Goal: Communication & Community: Answer question/provide support

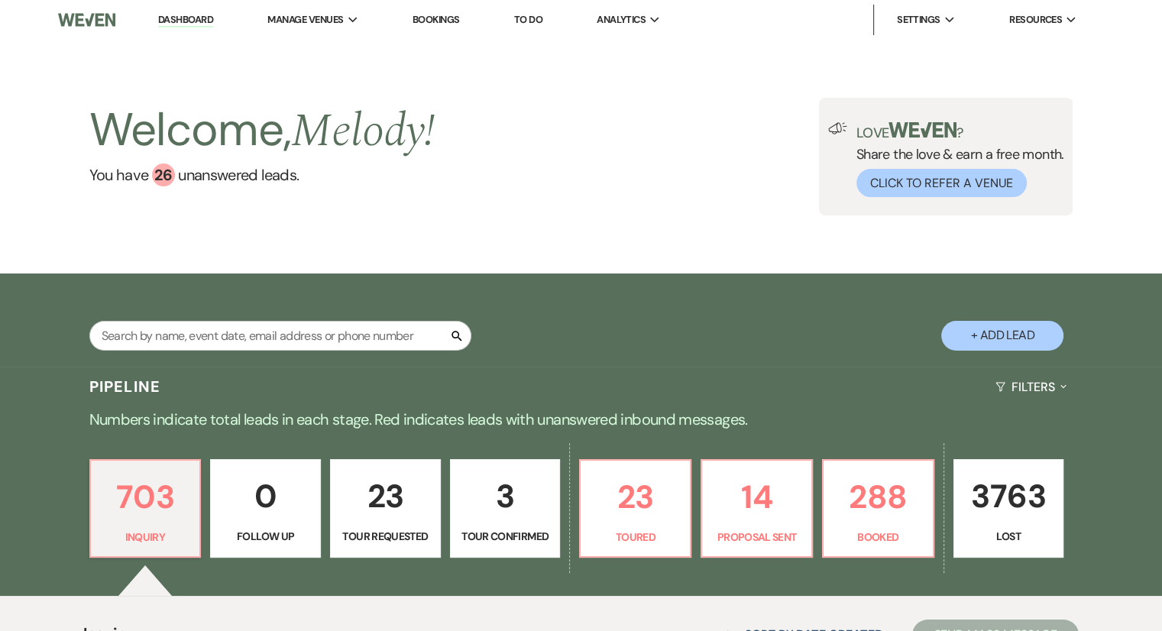
click at [370, 524] on link "23 Tour Requested" at bounding box center [385, 508] width 111 height 99
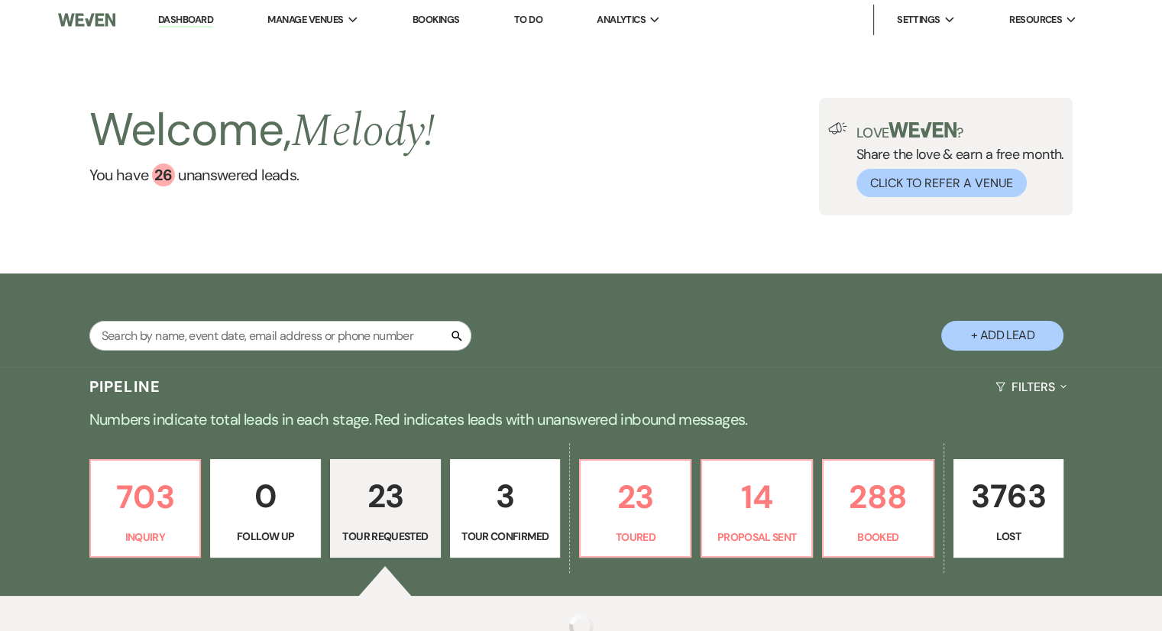
select select "2"
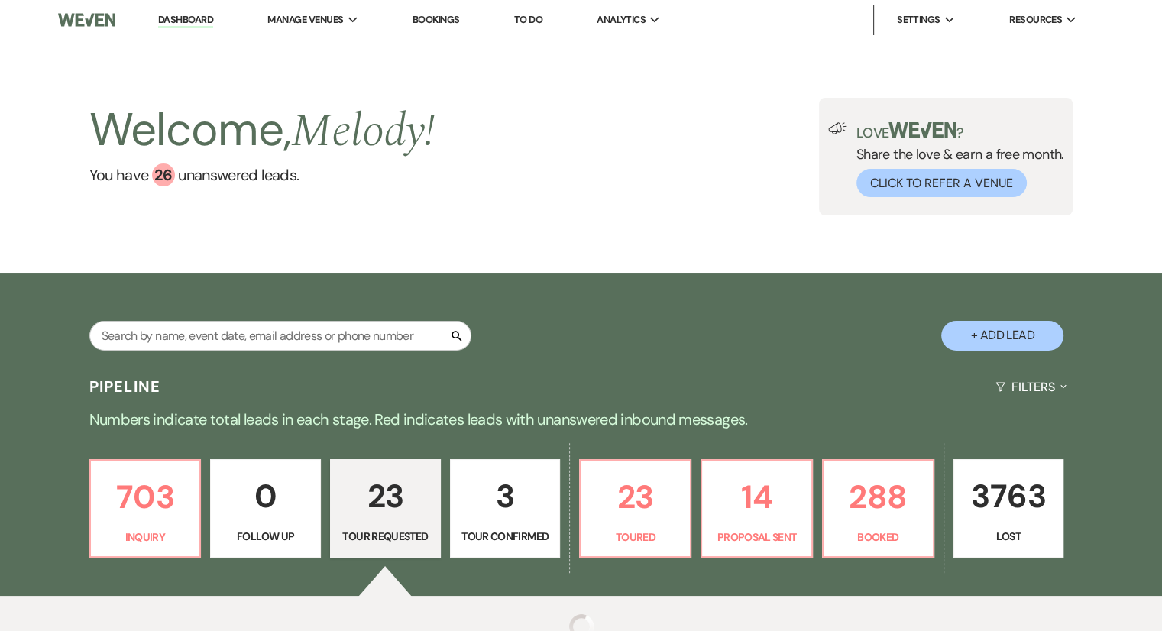
select select "2"
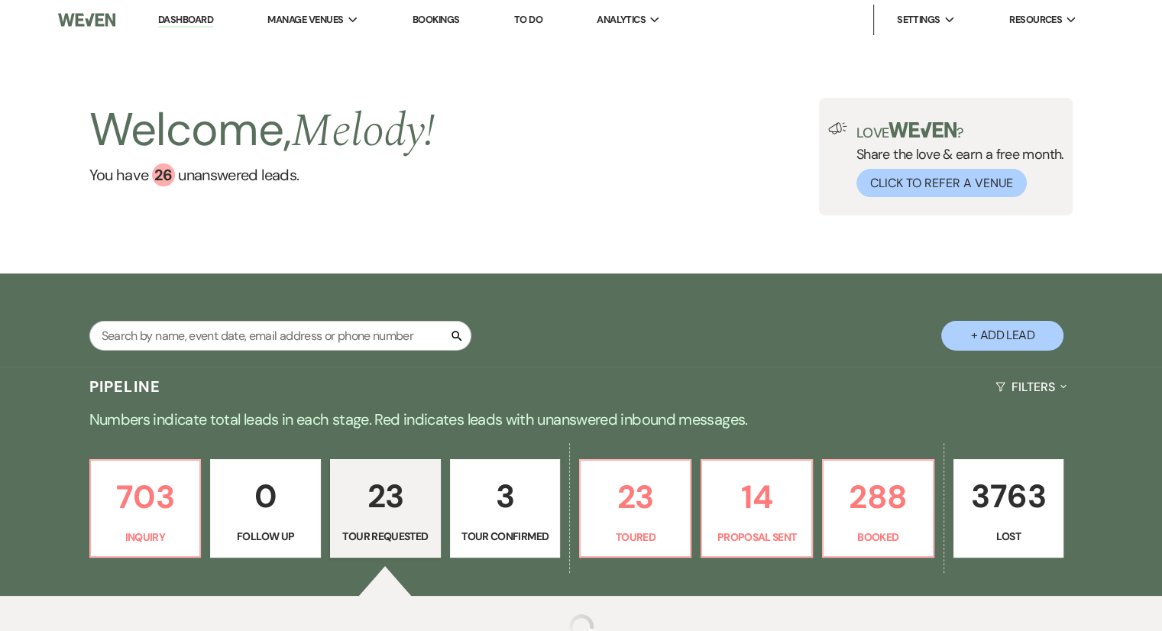
select select "2"
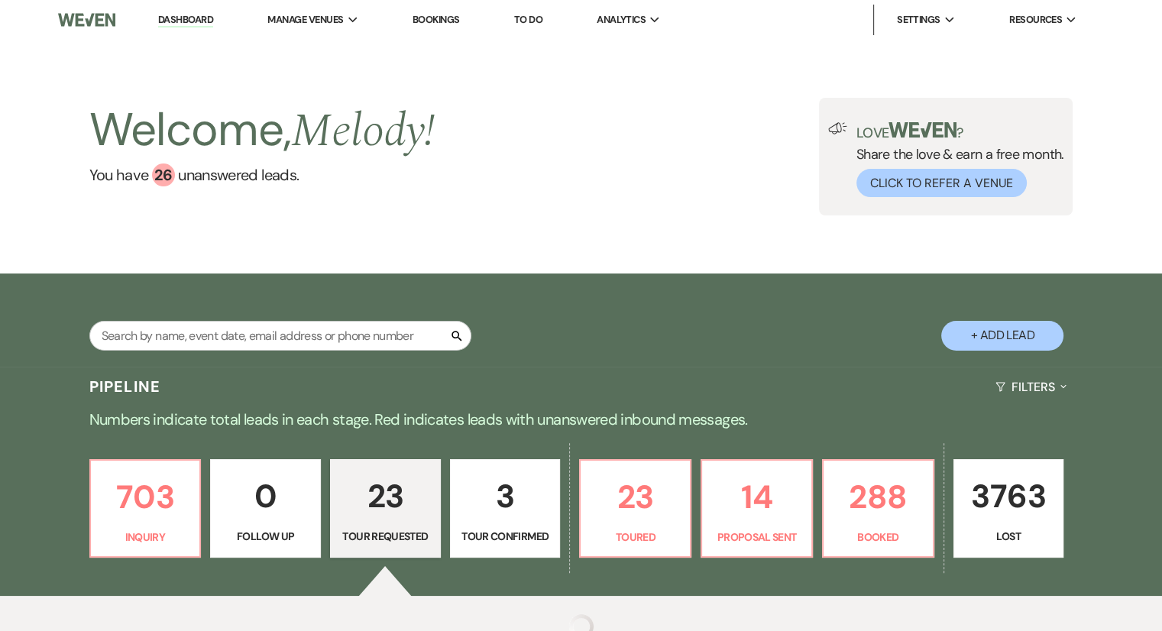
select select "2"
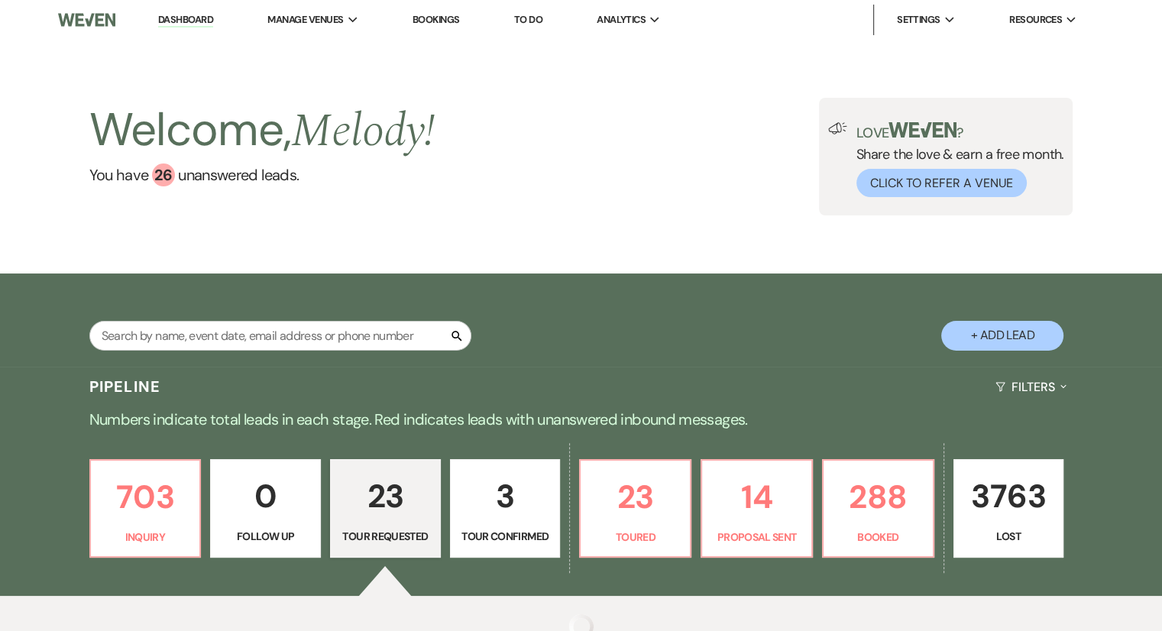
select select "2"
click at [386, 503] on p "23" at bounding box center [385, 496] width 91 height 51
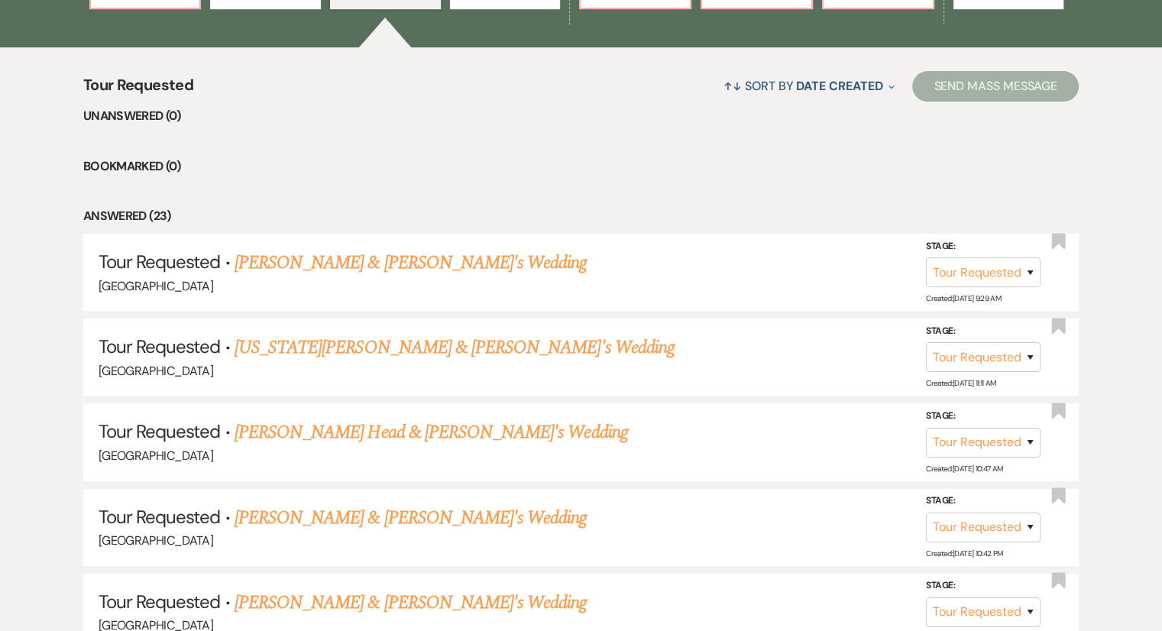
scroll to position [688, 0]
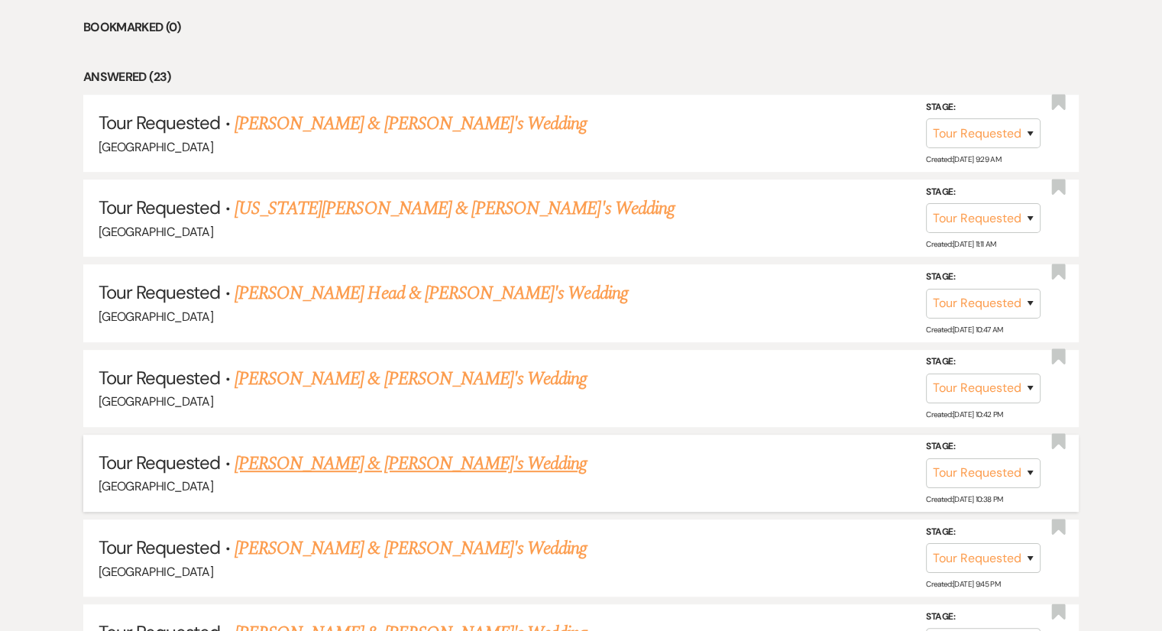
click at [352, 455] on link "[PERSON_NAME] & [PERSON_NAME]'s Wedding" at bounding box center [411, 464] width 353 height 28
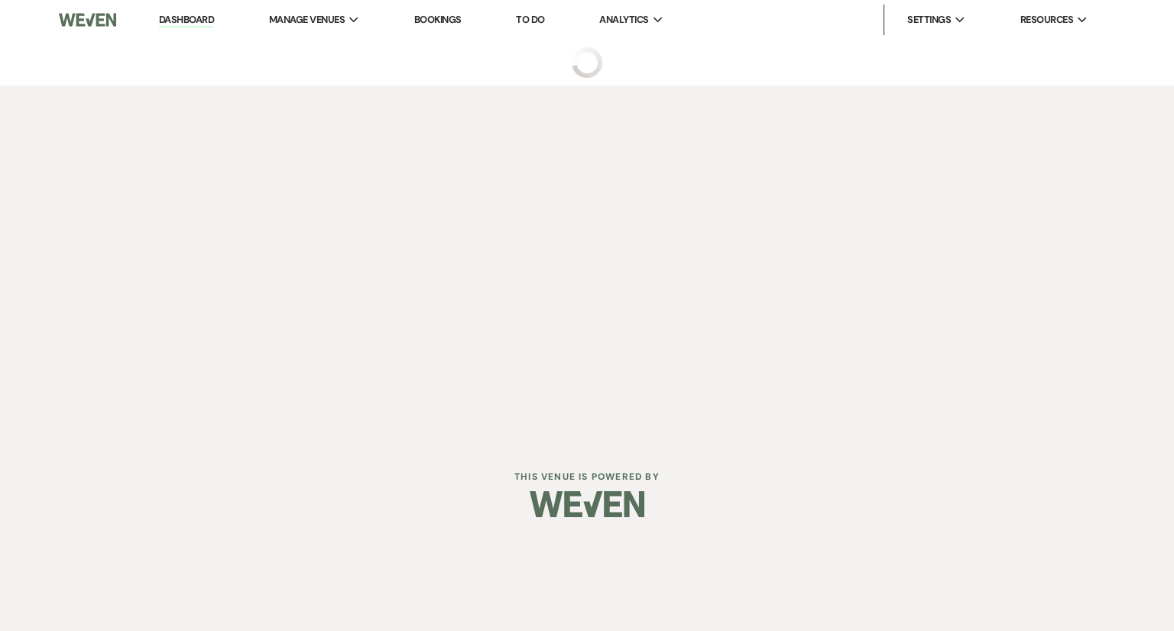
select select "2"
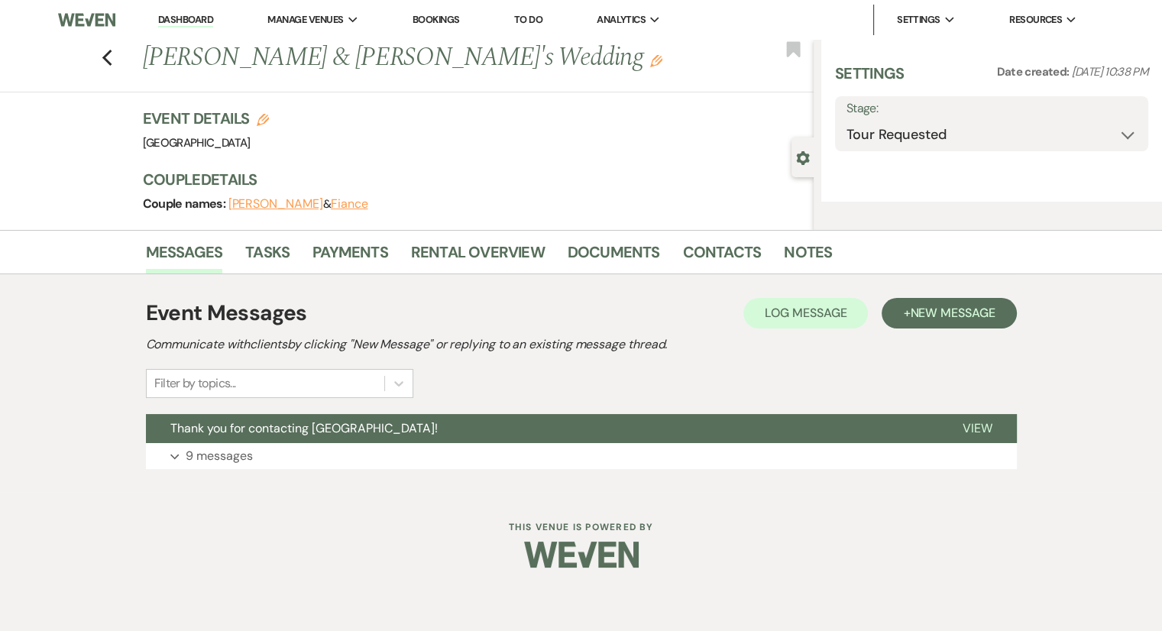
select select "6"
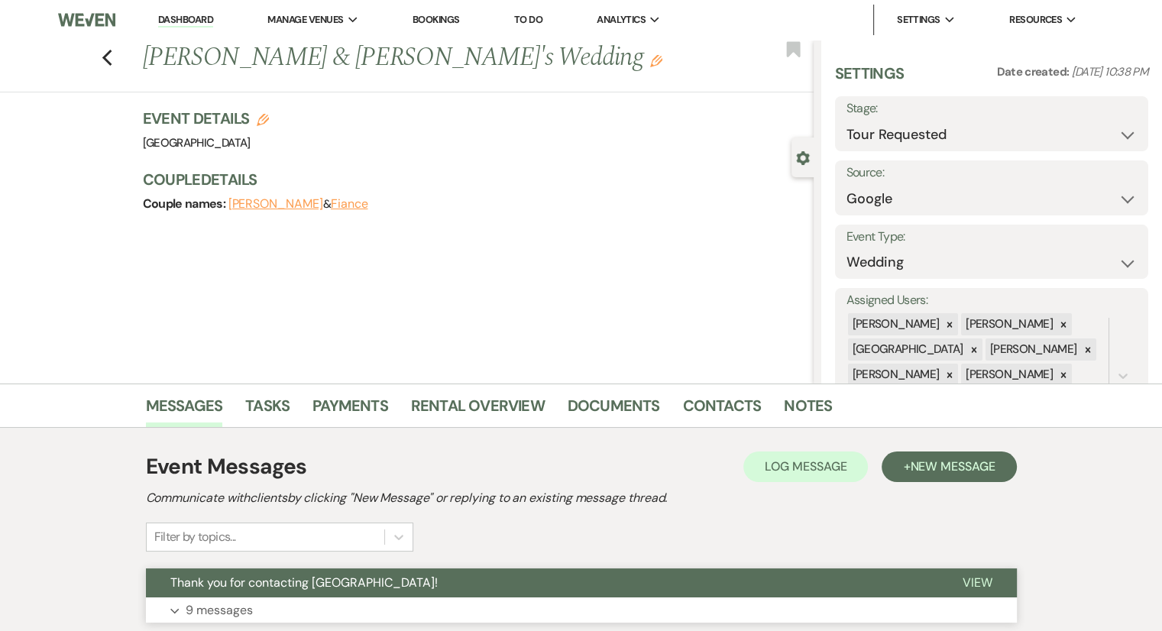
click at [212, 614] on p "9 messages" at bounding box center [219, 611] width 67 height 20
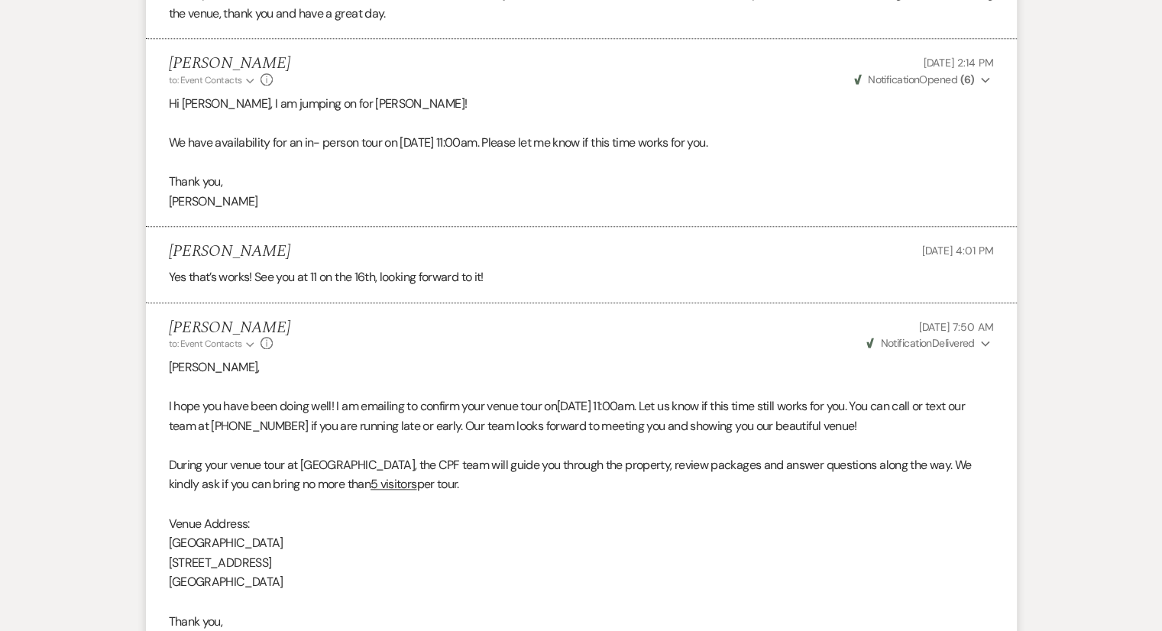
scroll to position [1681, 0]
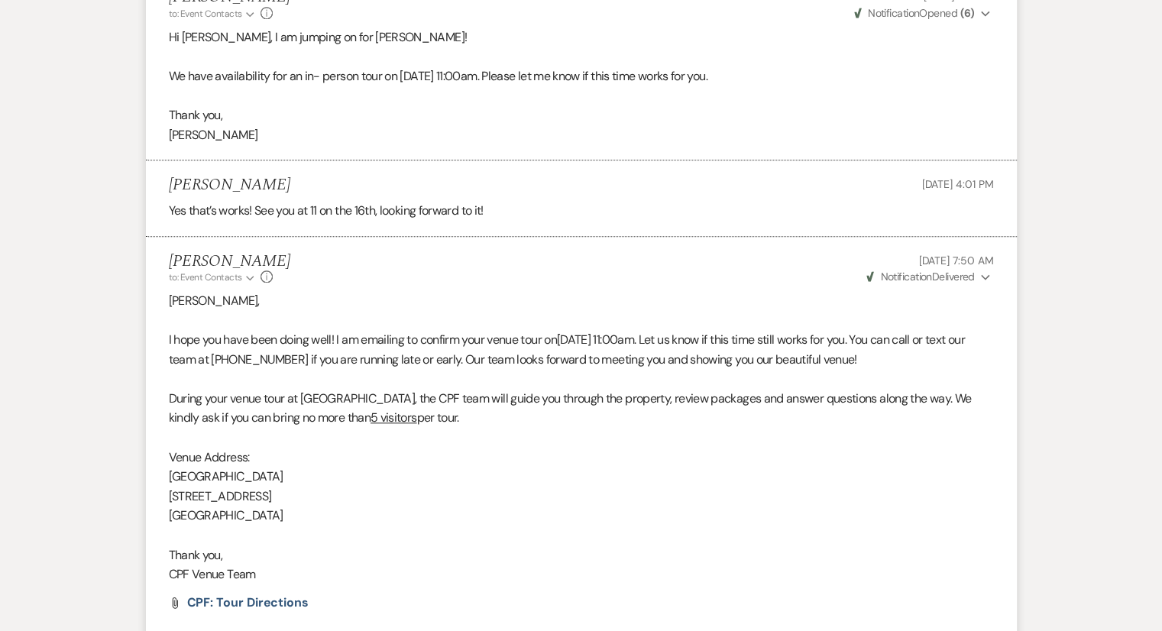
click at [859, 566] on p "Thank you," at bounding box center [581, 556] width 825 height 20
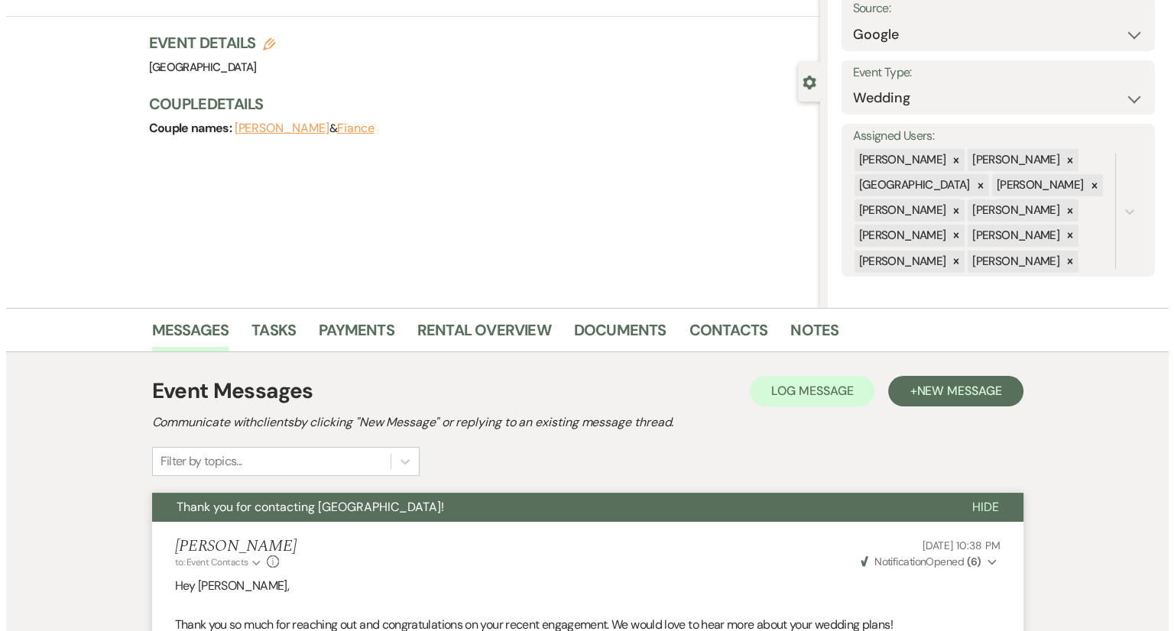
scroll to position [0, 0]
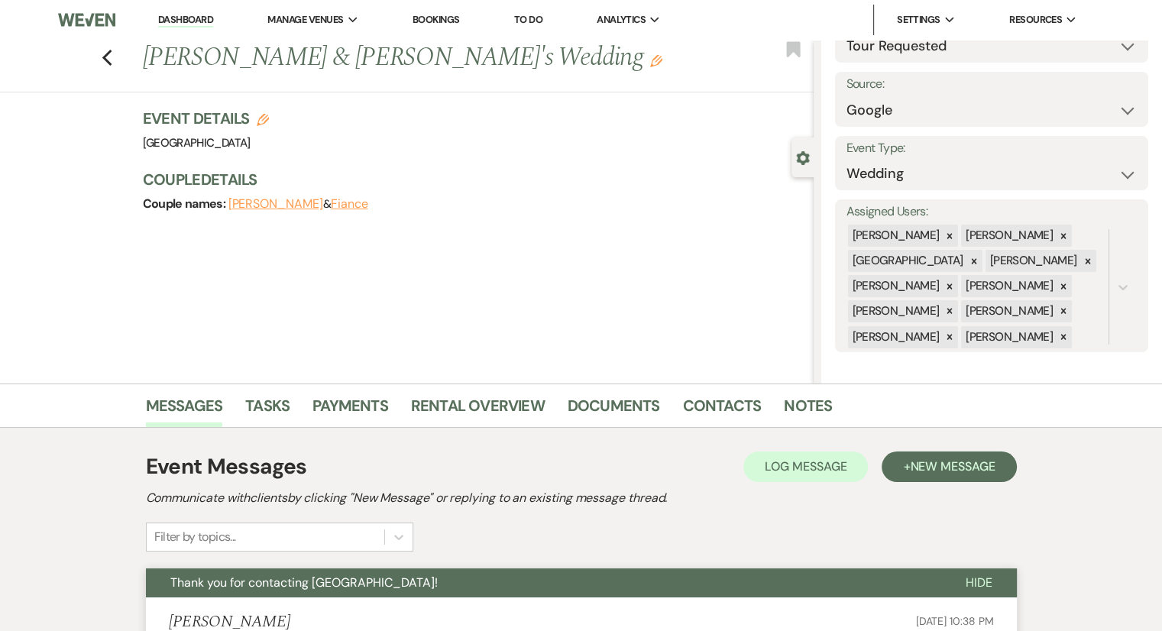
click at [277, 206] on button "[PERSON_NAME]" at bounding box center [275, 204] width 95 height 12
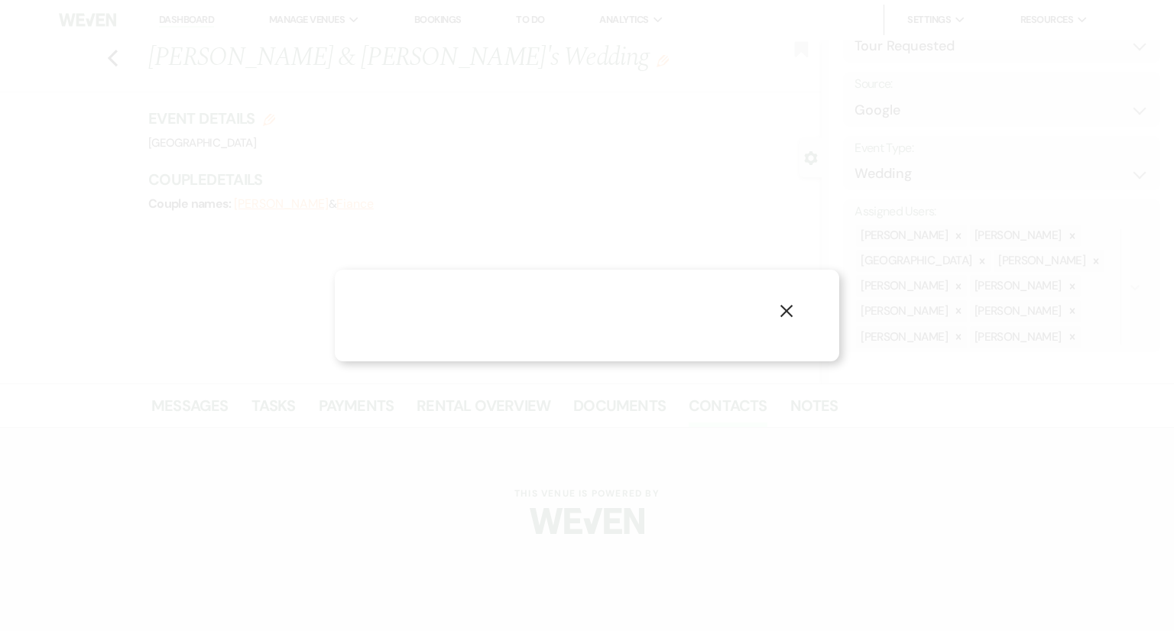
select select "1"
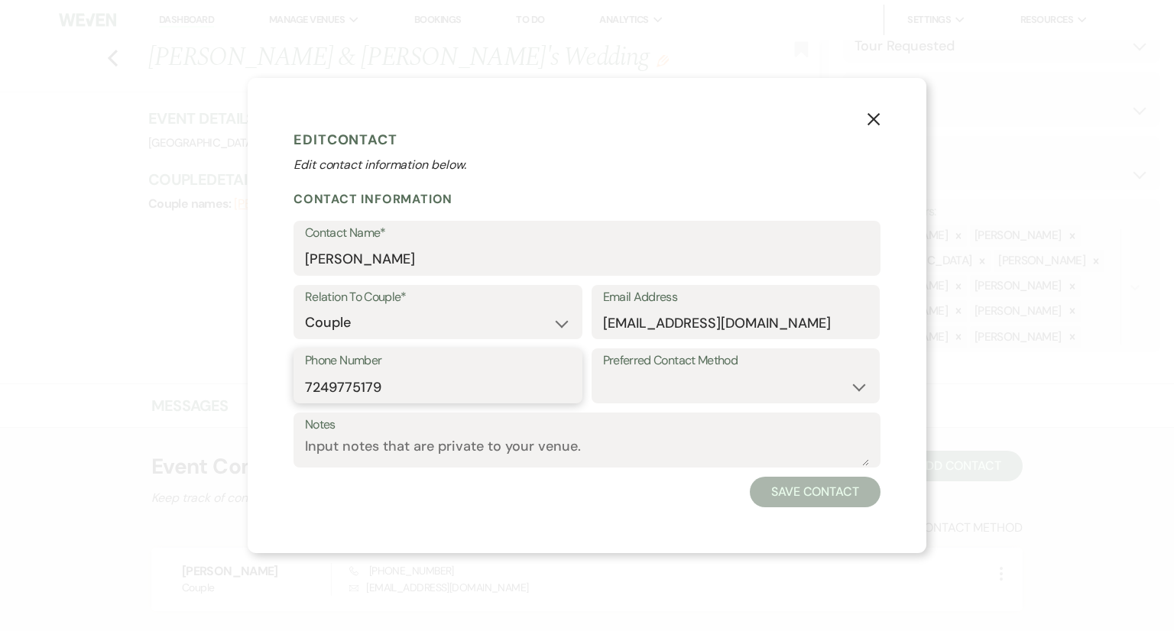
drag, startPoint x: 310, startPoint y: 383, endPoint x: 320, endPoint y: 383, distance: 10.7
click at [320, 383] on input "7249775179" at bounding box center [438, 387] width 266 height 30
drag, startPoint x: 305, startPoint y: 381, endPoint x: 326, endPoint y: 381, distance: 20.6
click at [326, 381] on input "7249775179" at bounding box center [438, 387] width 266 height 30
paste input "August 16th at 11:00am"
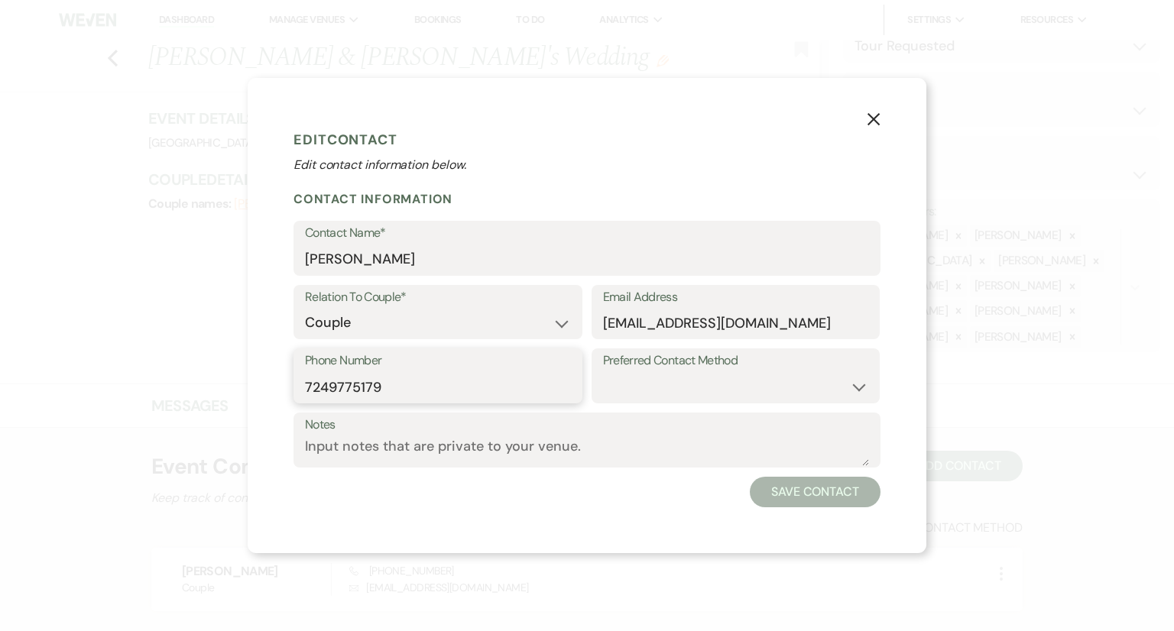
type input "August 16th at 11:00am9775179"
select select "2"
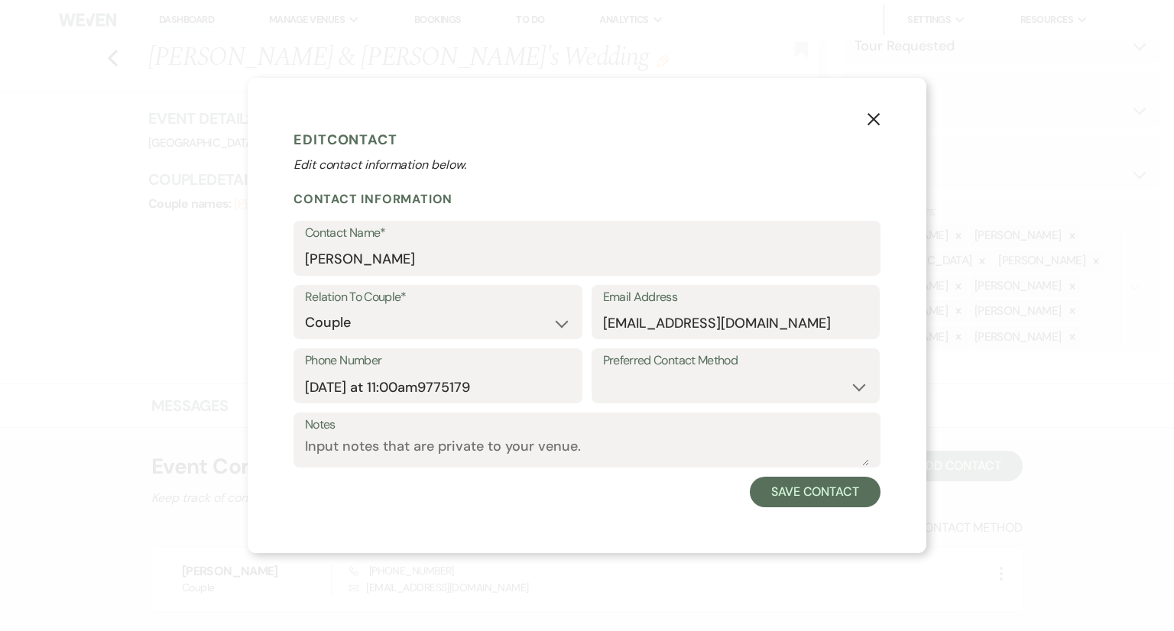
select select "2"
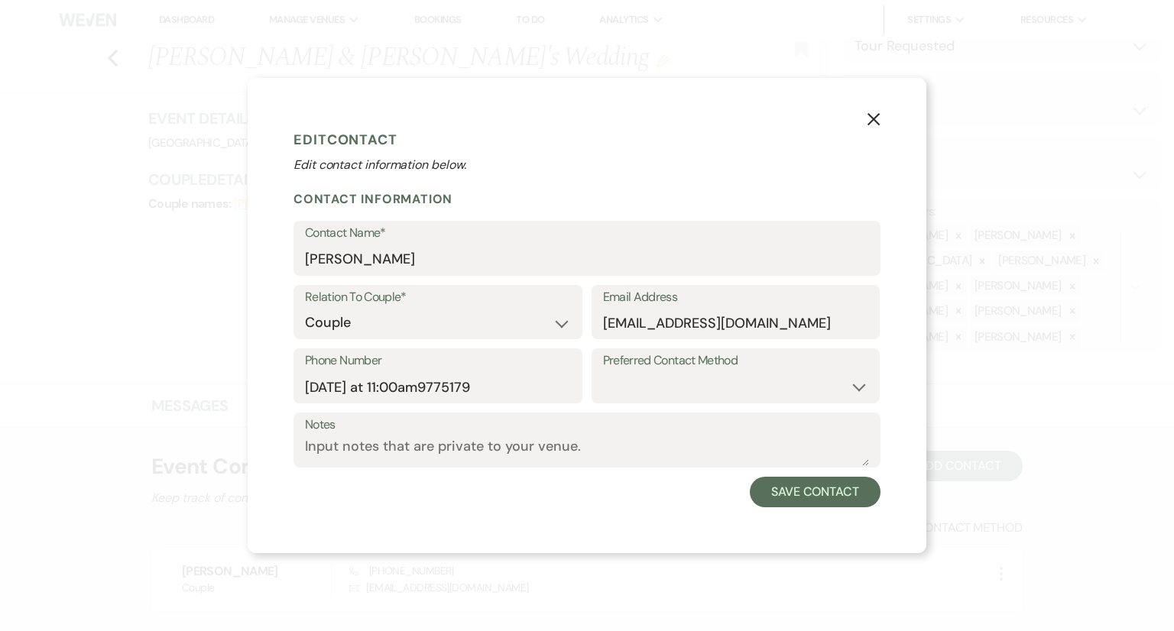
select select "2"
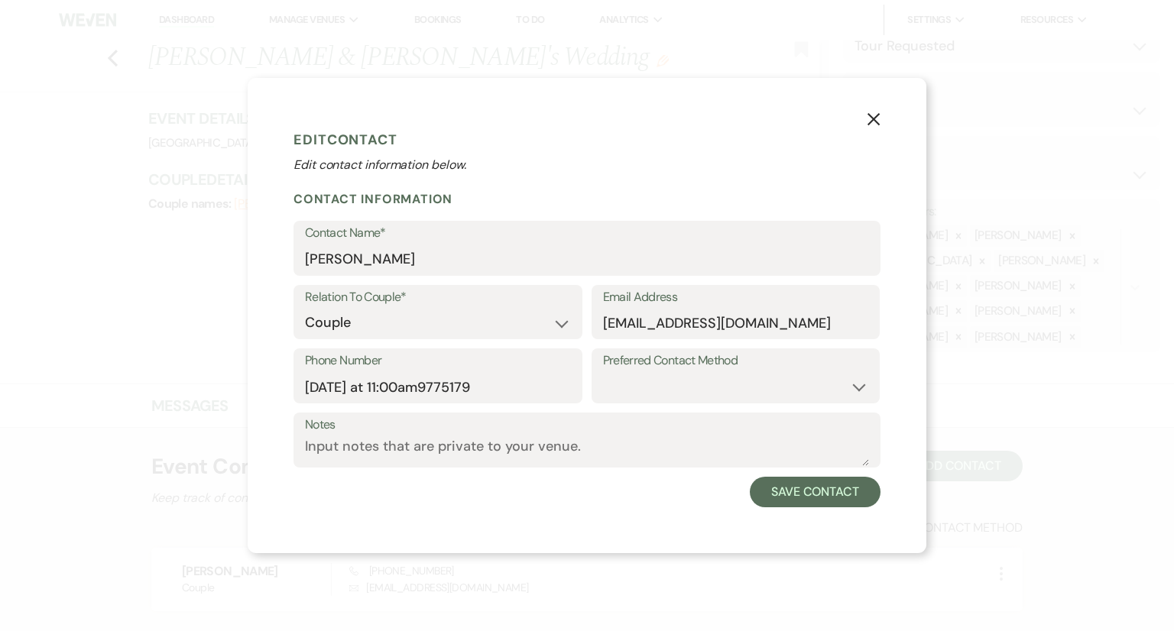
select select "2"
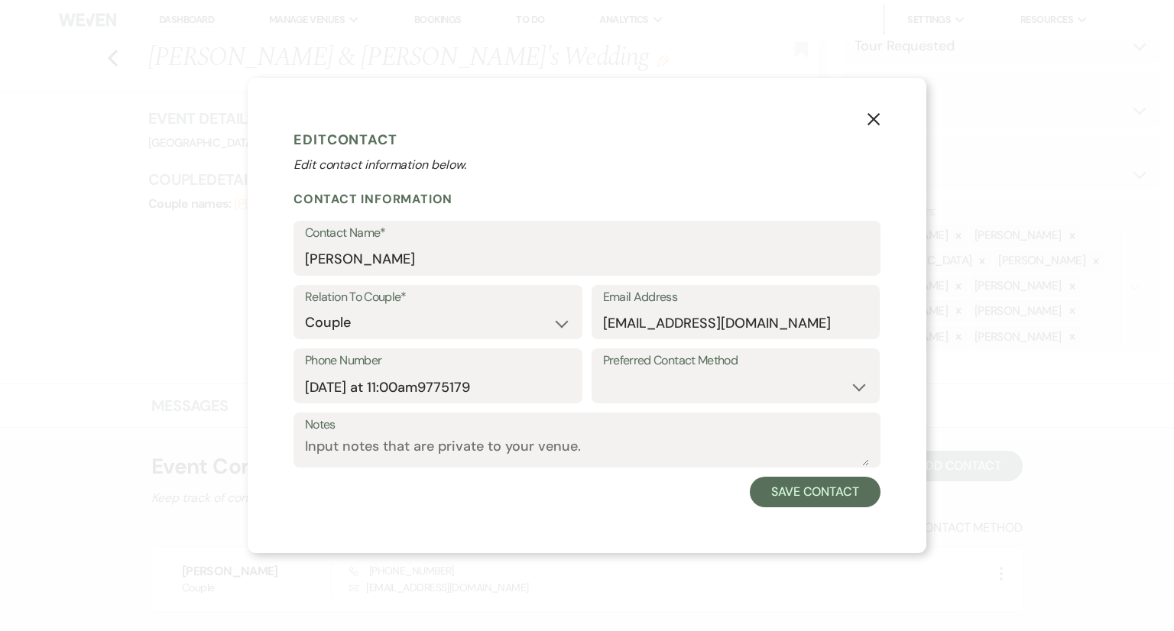
select select "2"
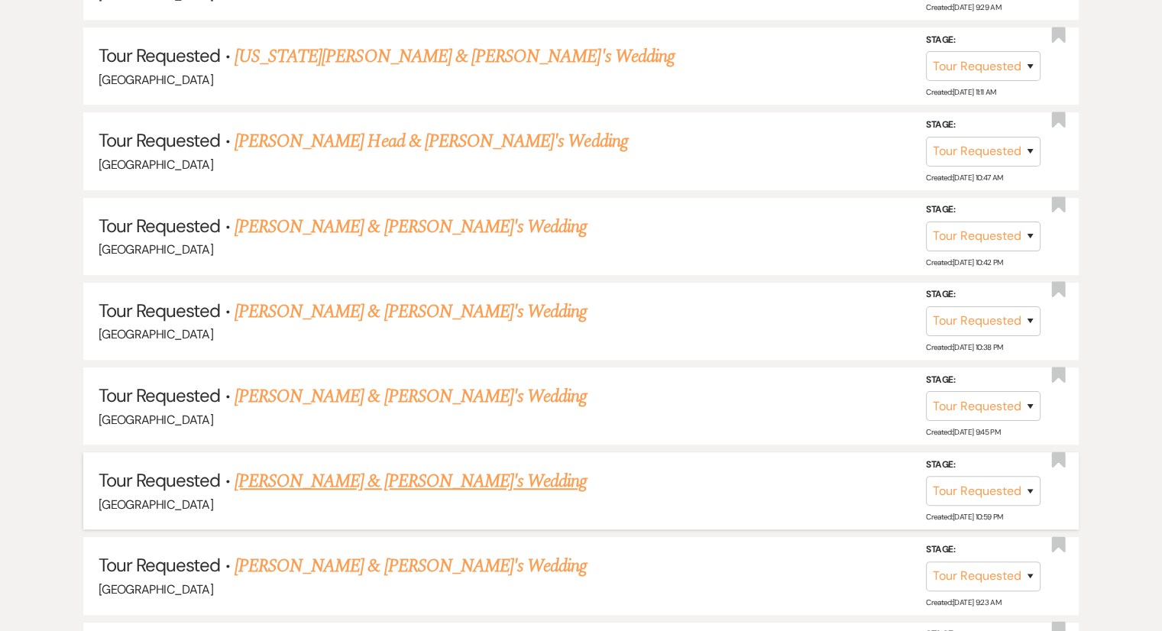
scroll to position [841, 0]
click at [303, 312] on link "[PERSON_NAME] & [PERSON_NAME]'s Wedding" at bounding box center [411, 311] width 353 height 28
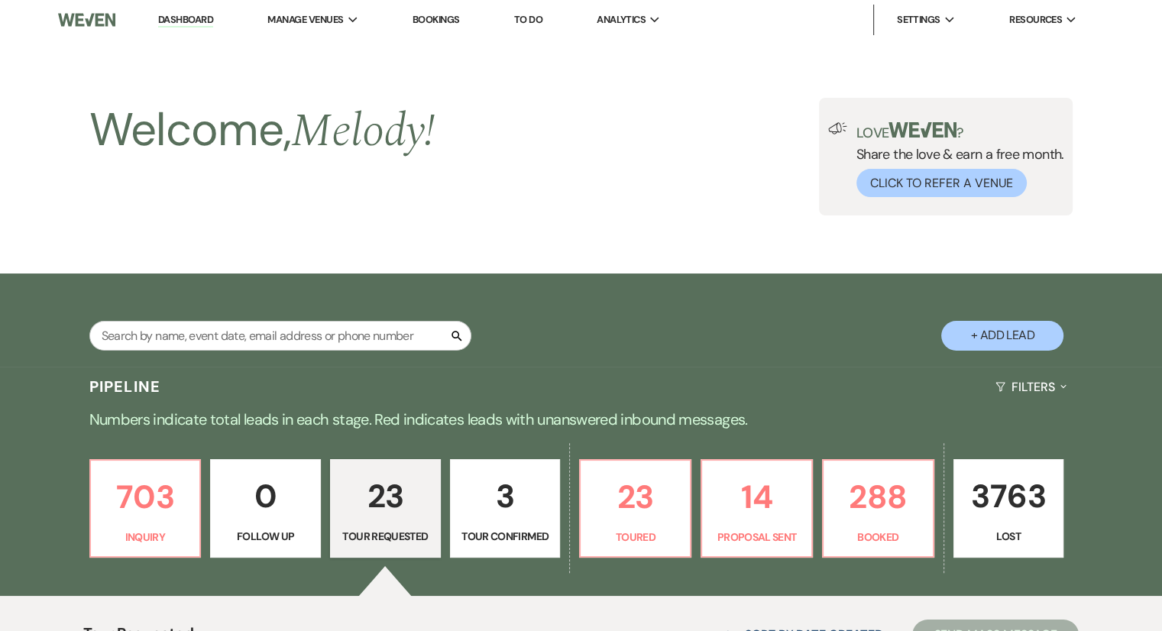
select select "2"
select select "6"
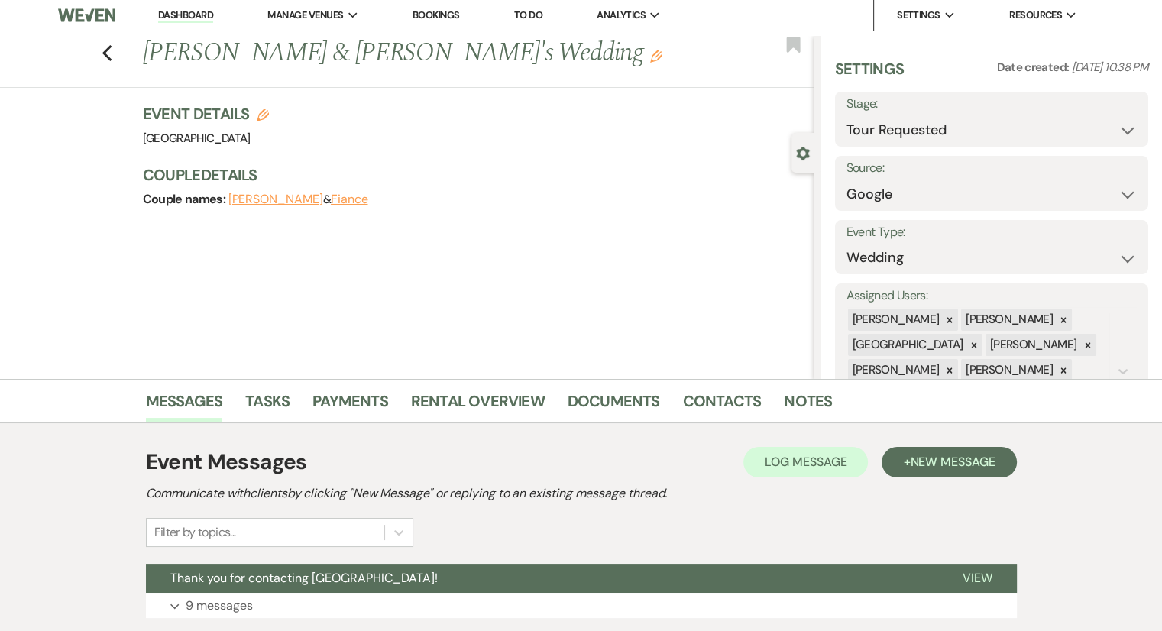
scroll to position [113, 0]
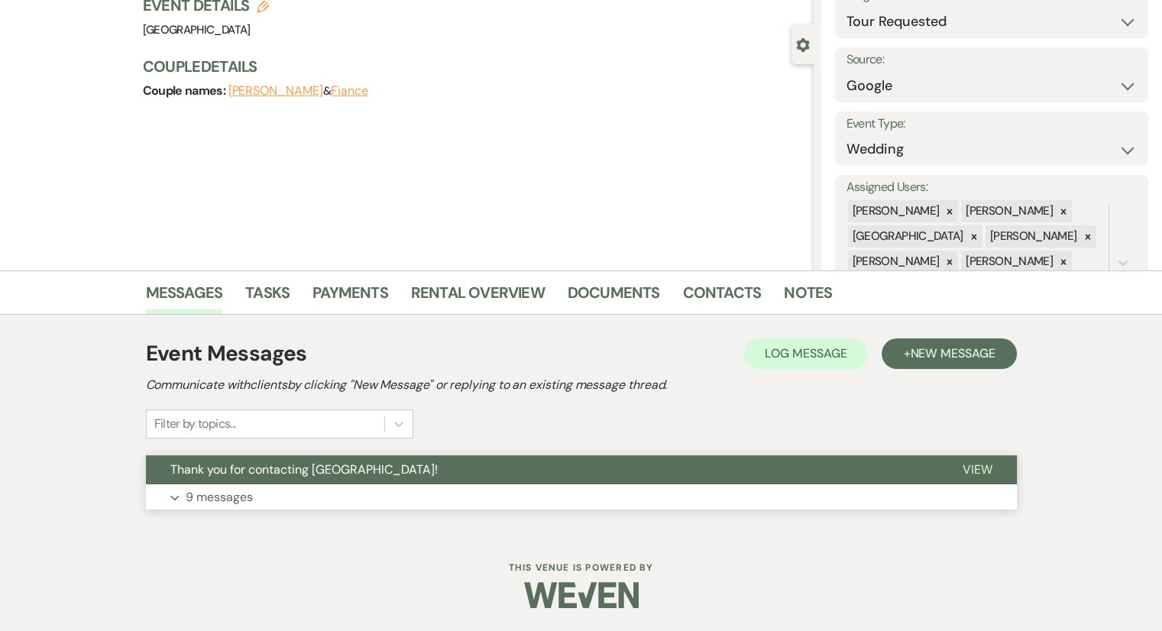
click at [217, 497] on p "9 messages" at bounding box center [219, 498] width 67 height 20
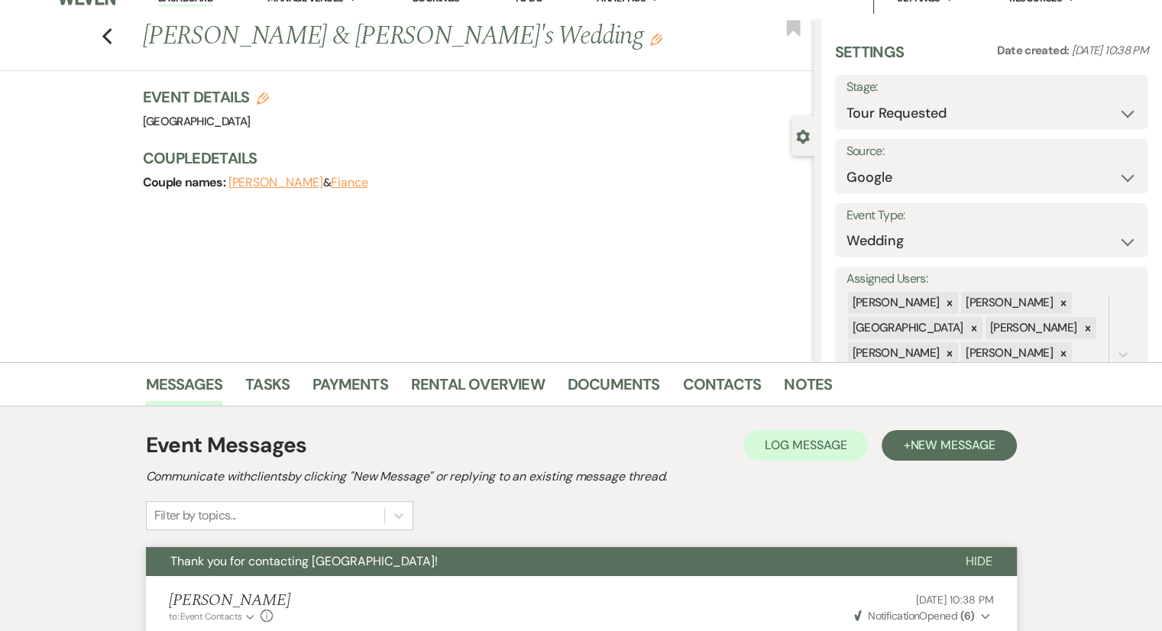
scroll to position [0, 0]
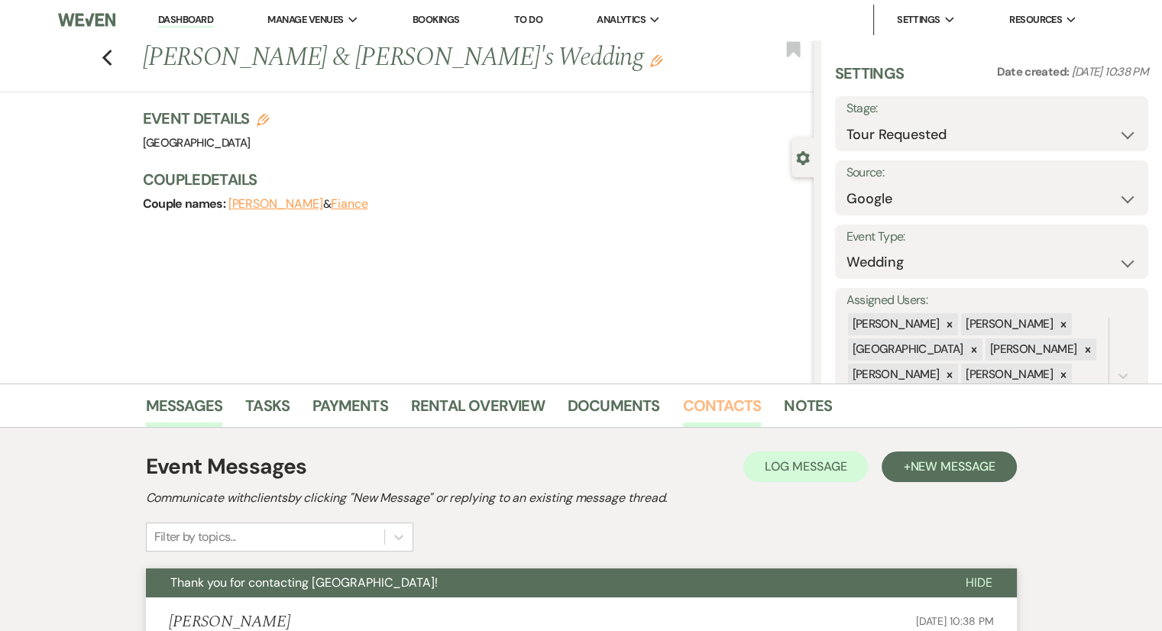
click at [752, 411] on link "Contacts" at bounding box center [722, 411] width 79 height 34
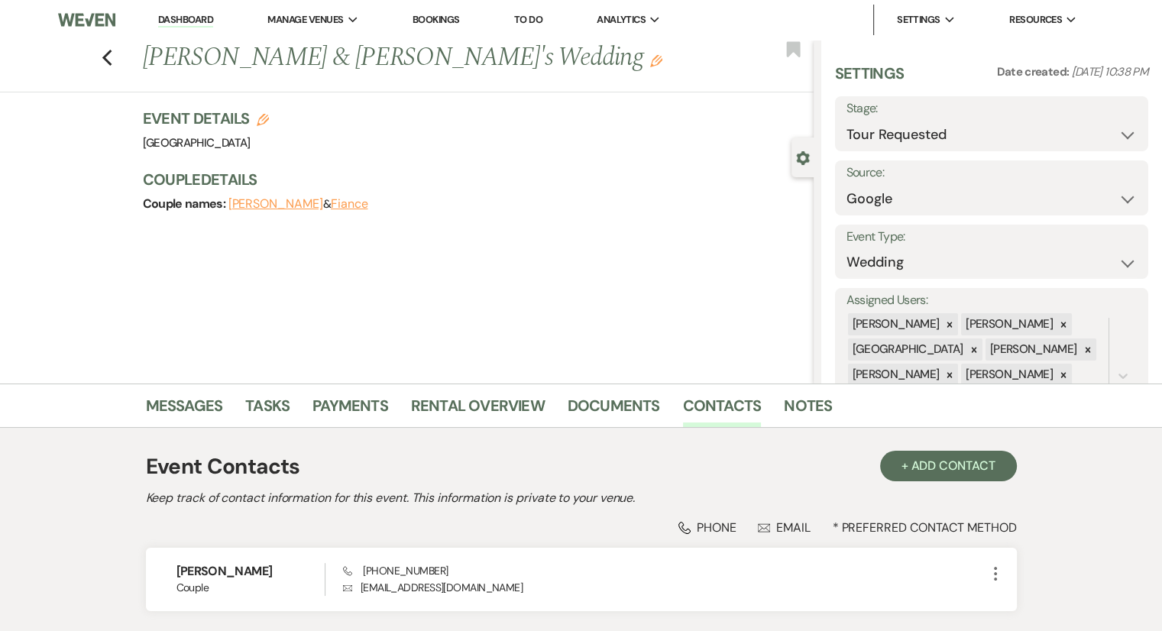
click at [119, 70] on div "Previous Emily Davis & Fiance's Wedding Edit Bookmark" at bounding box center [403, 66] width 822 height 53
click at [109, 62] on icon "Previous" at bounding box center [107, 58] width 11 height 18
select select "2"
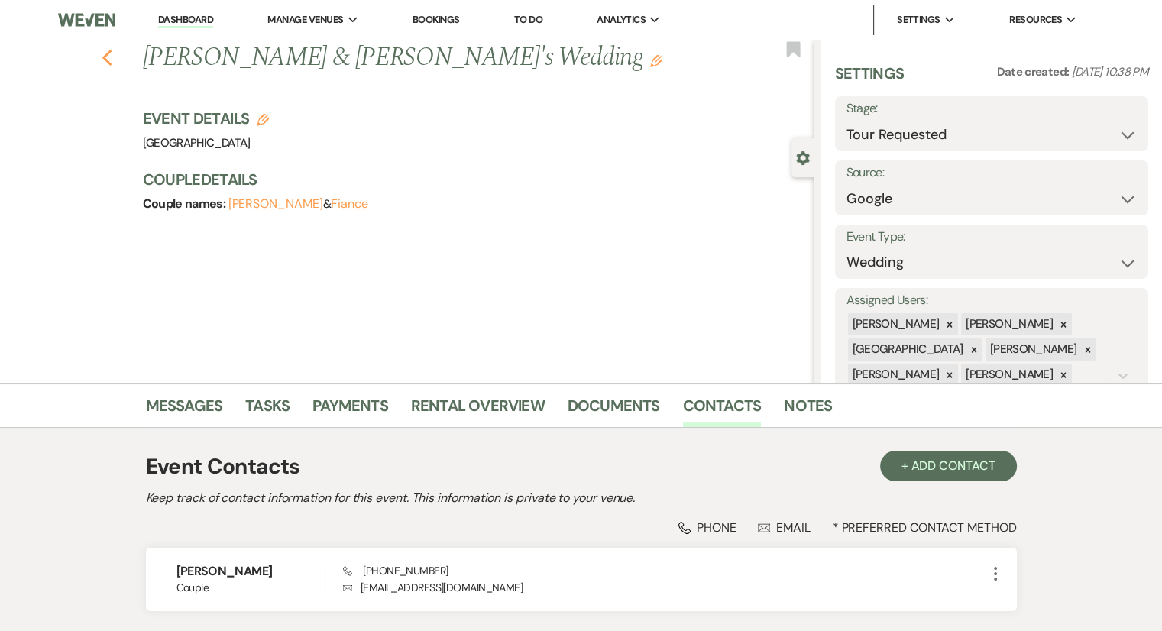
select select "2"
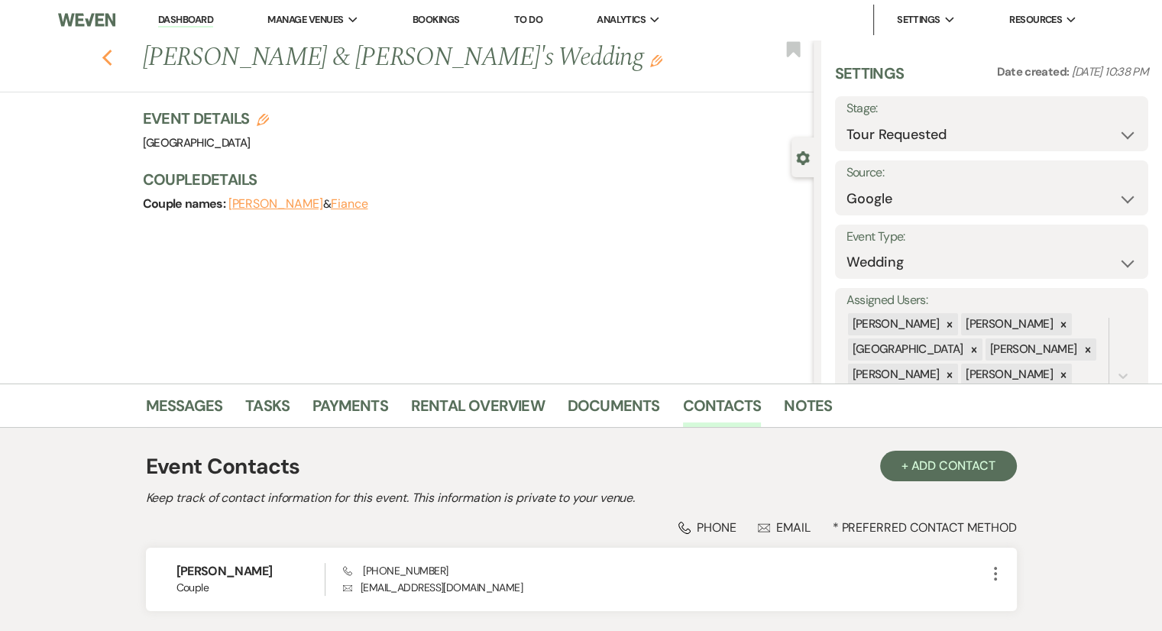
select select "2"
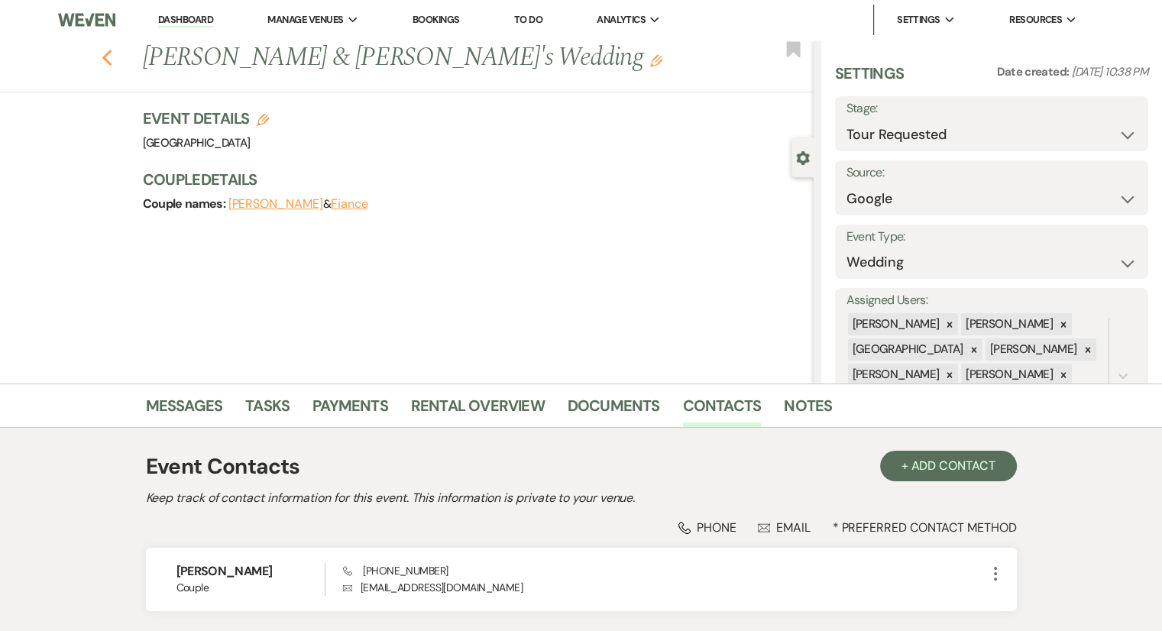
select select "2"
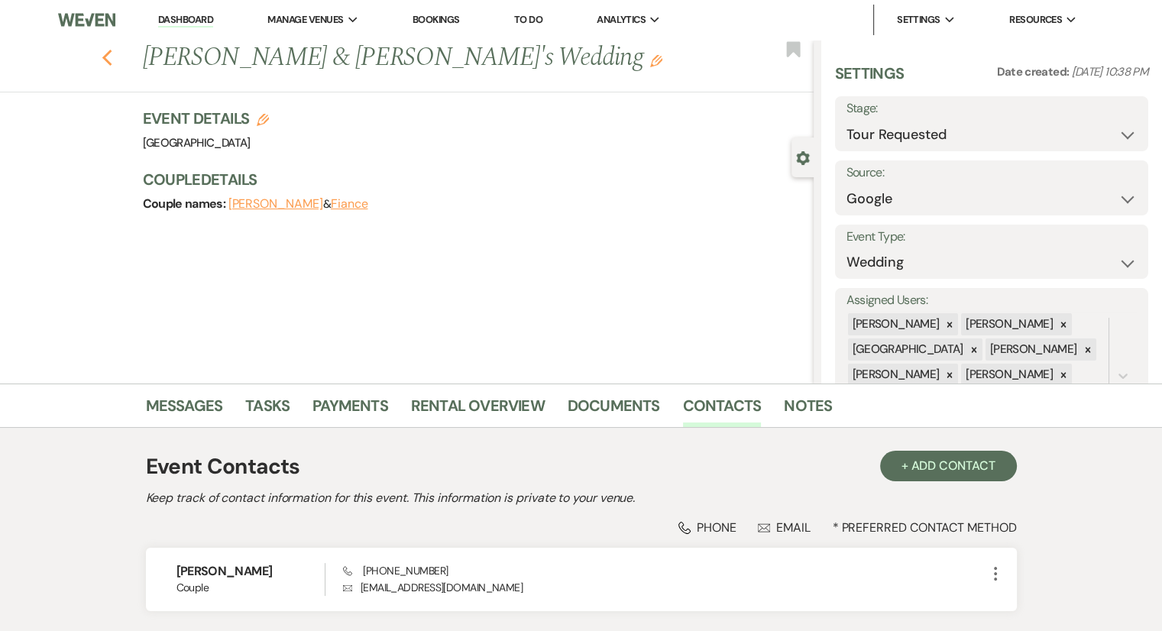
select select "2"
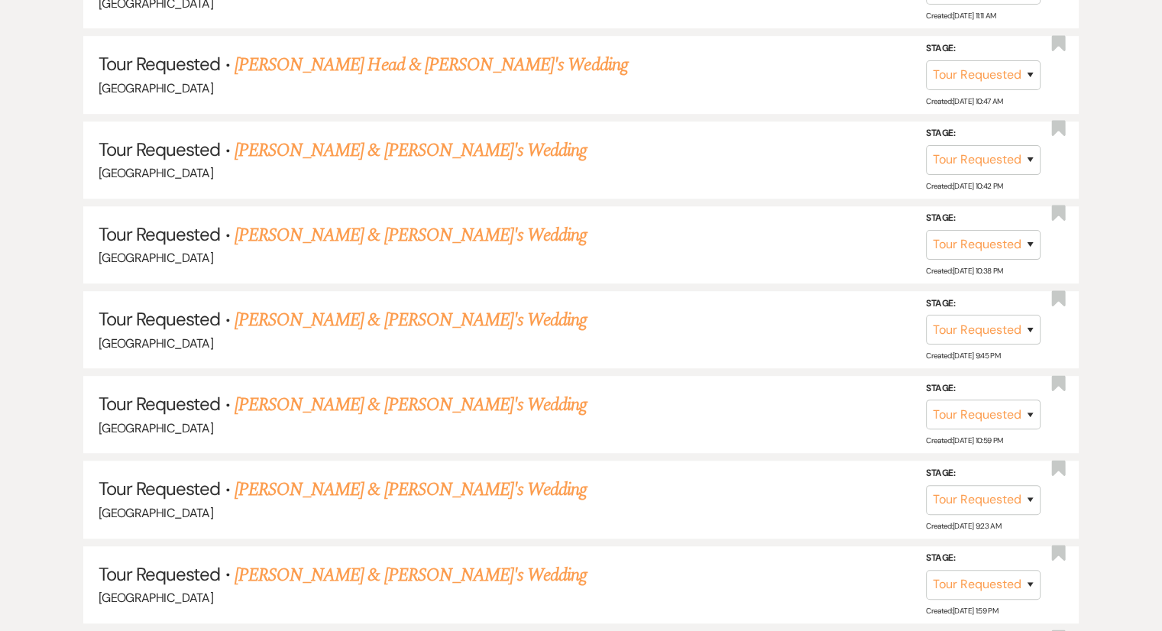
scroll to position [535, 0]
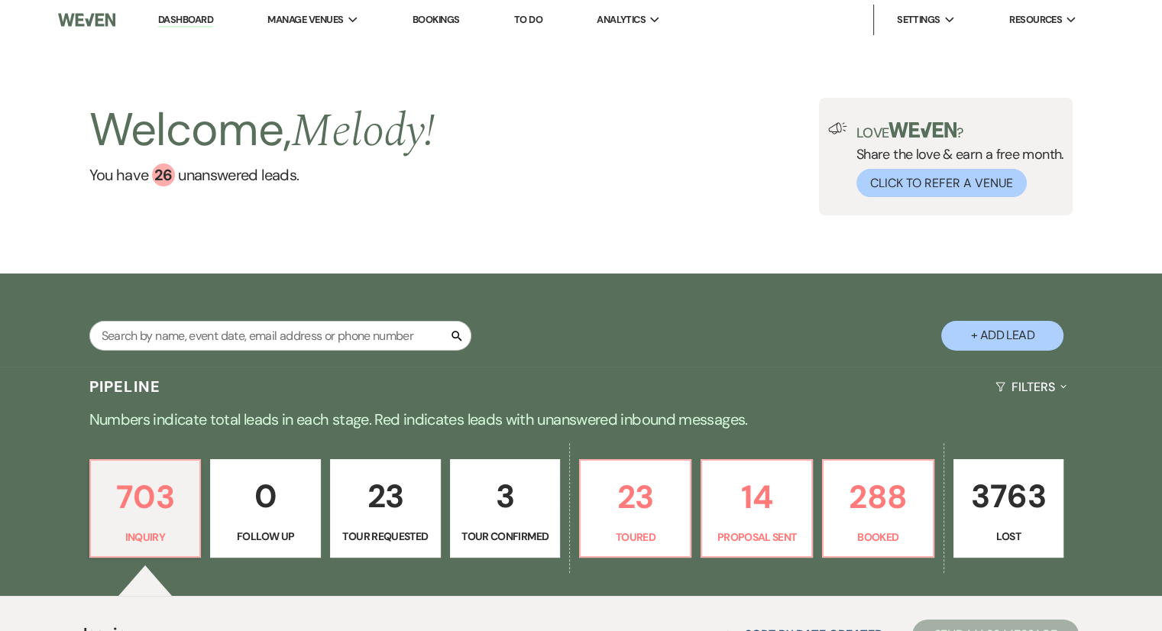
click at [190, 17] on link "Dashboard" at bounding box center [185, 20] width 55 height 15
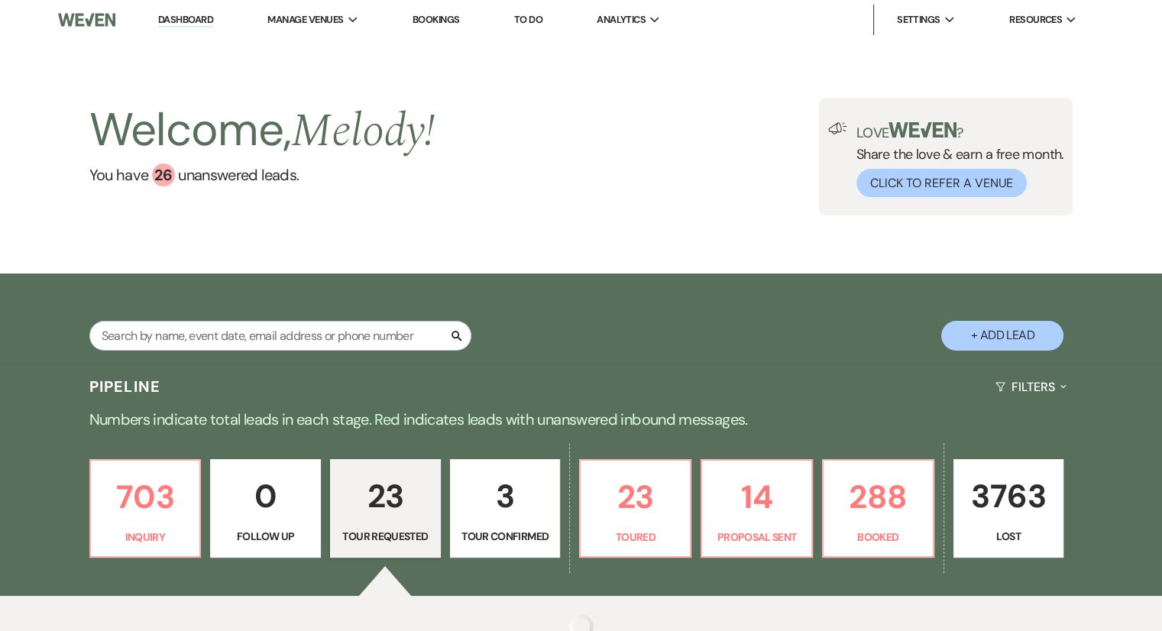
select select "2"
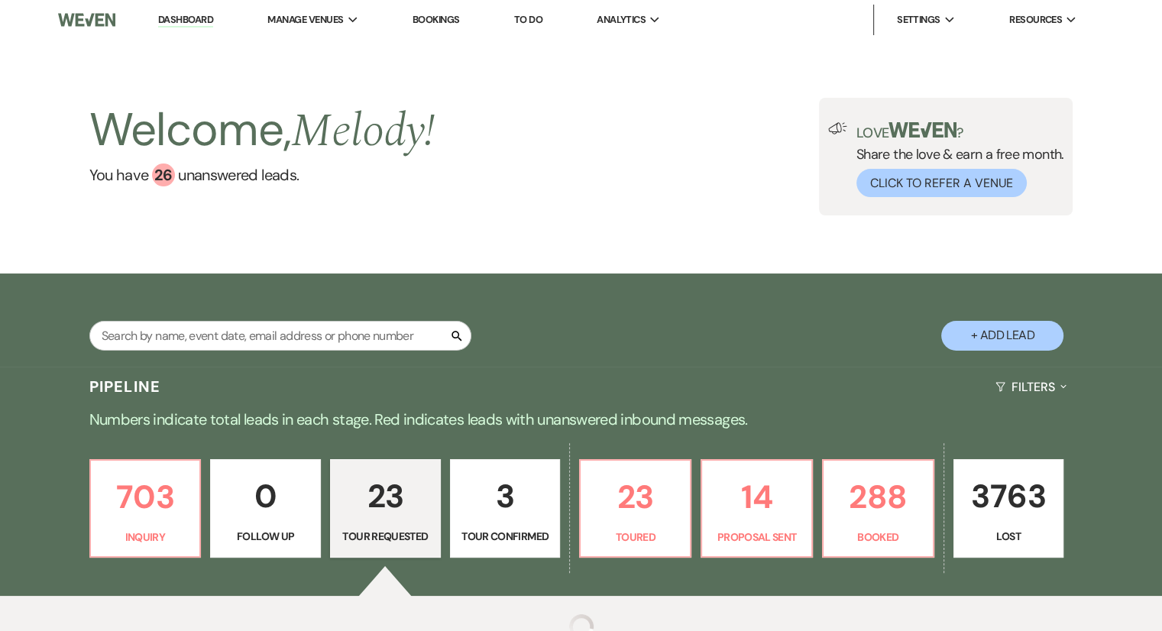
select select "2"
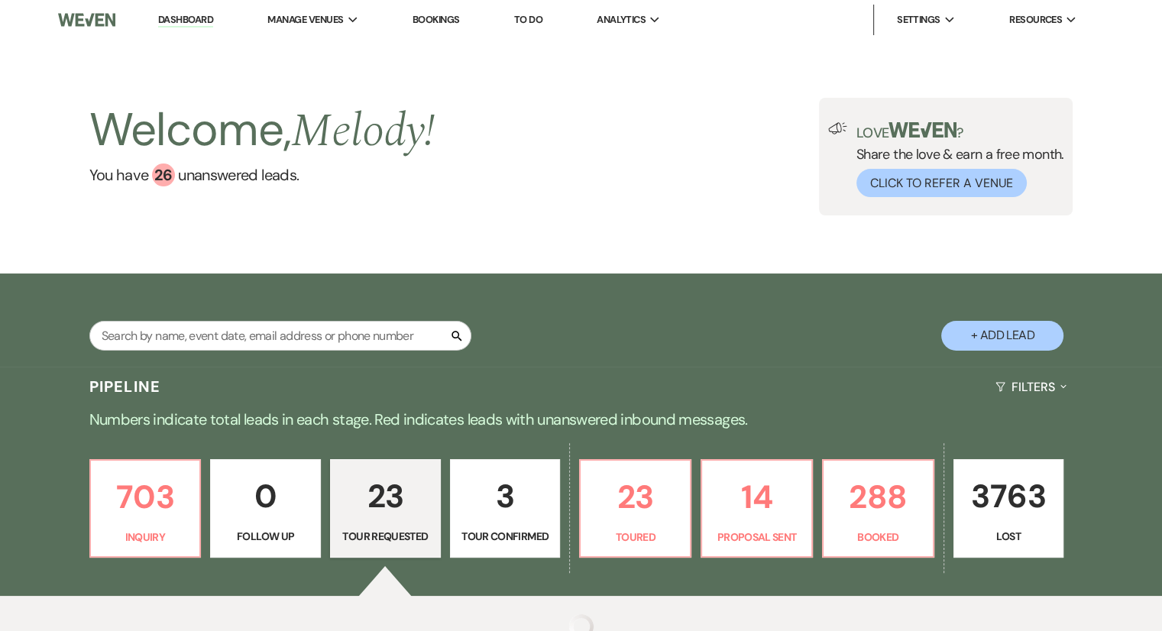
select select "2"
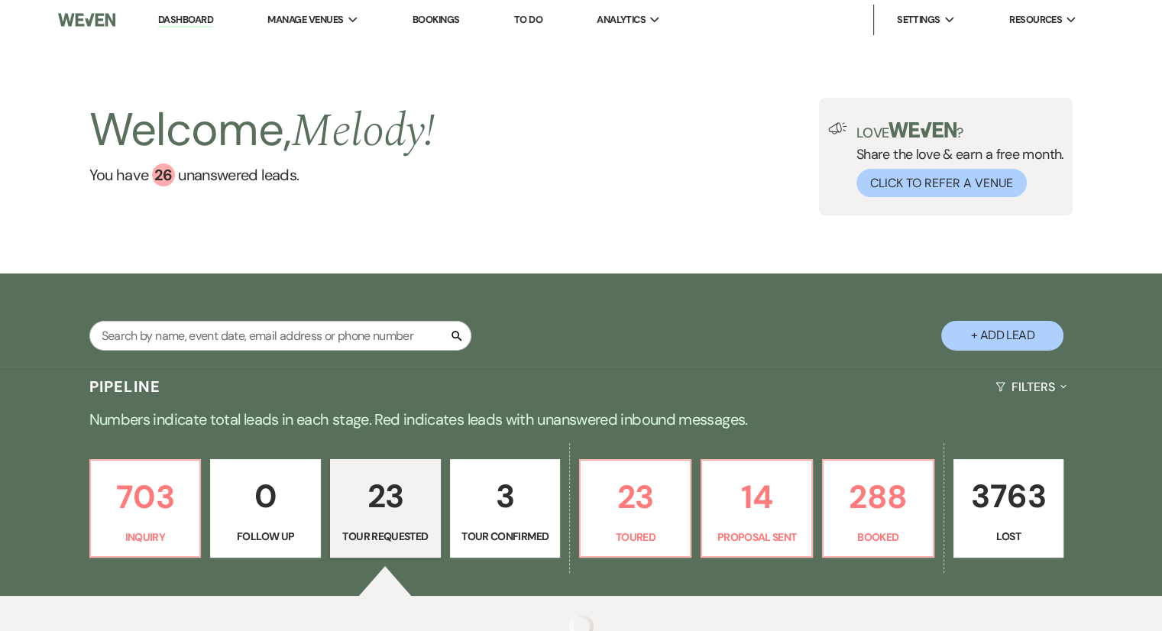
select select "2"
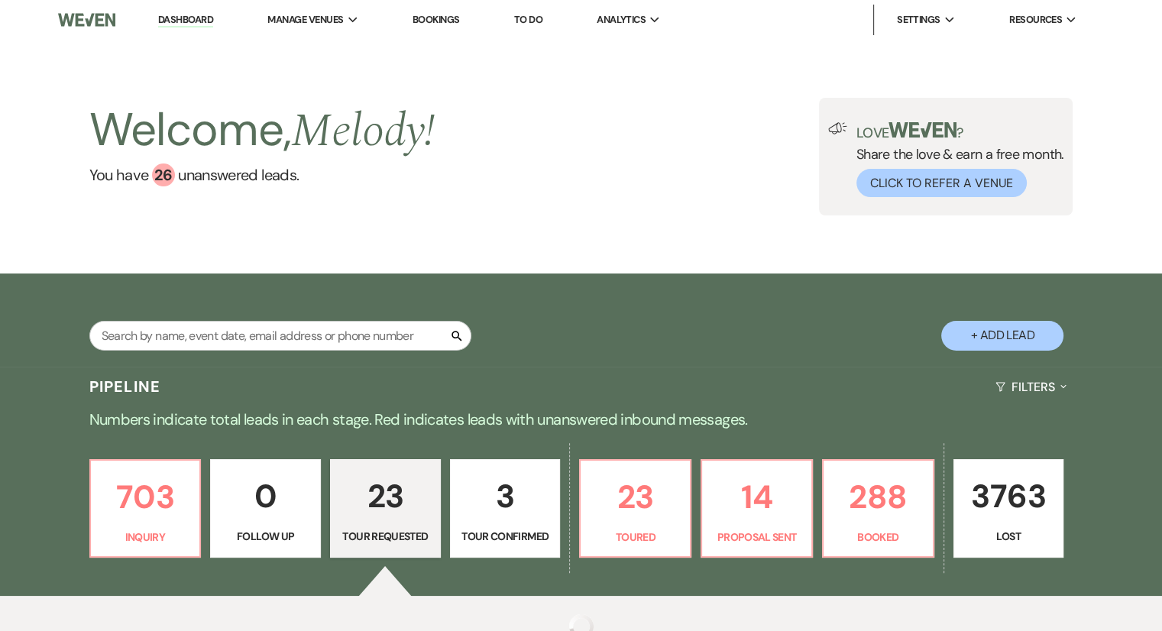
select select "2"
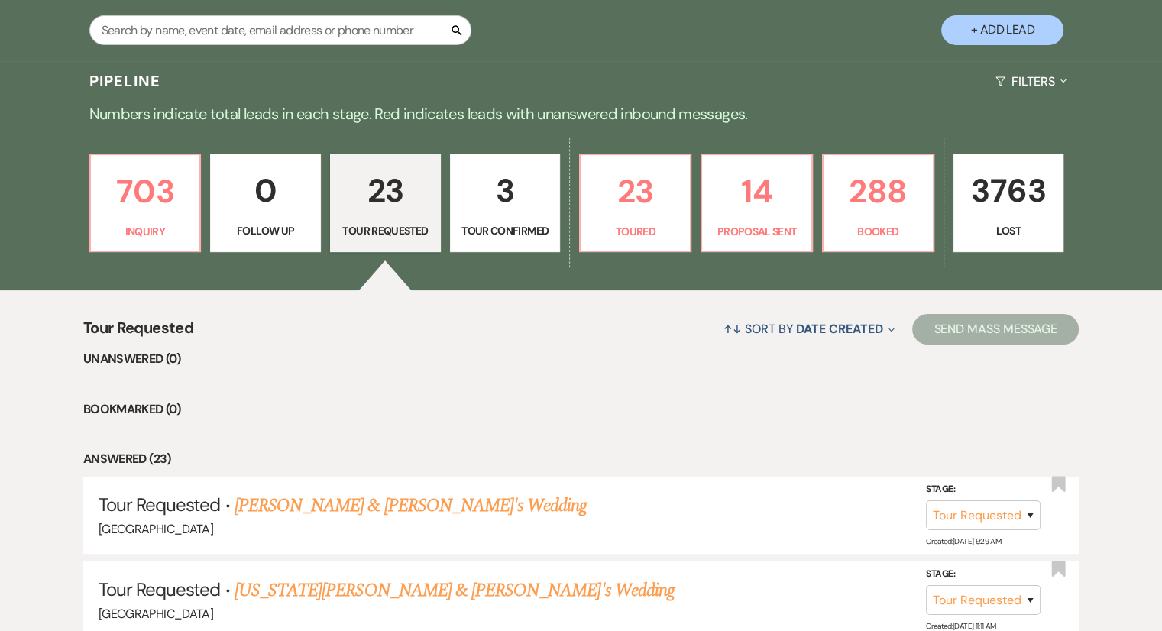
scroll to position [688, 0]
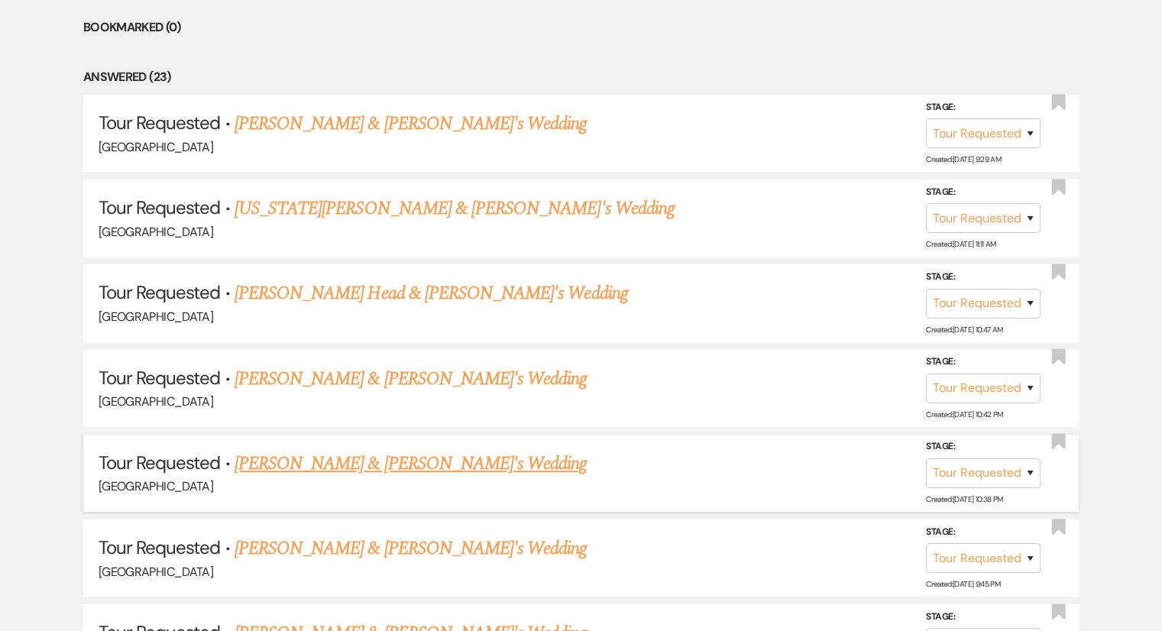
click at [382, 464] on link "[PERSON_NAME] & [PERSON_NAME]'s Wedding" at bounding box center [411, 464] width 353 height 28
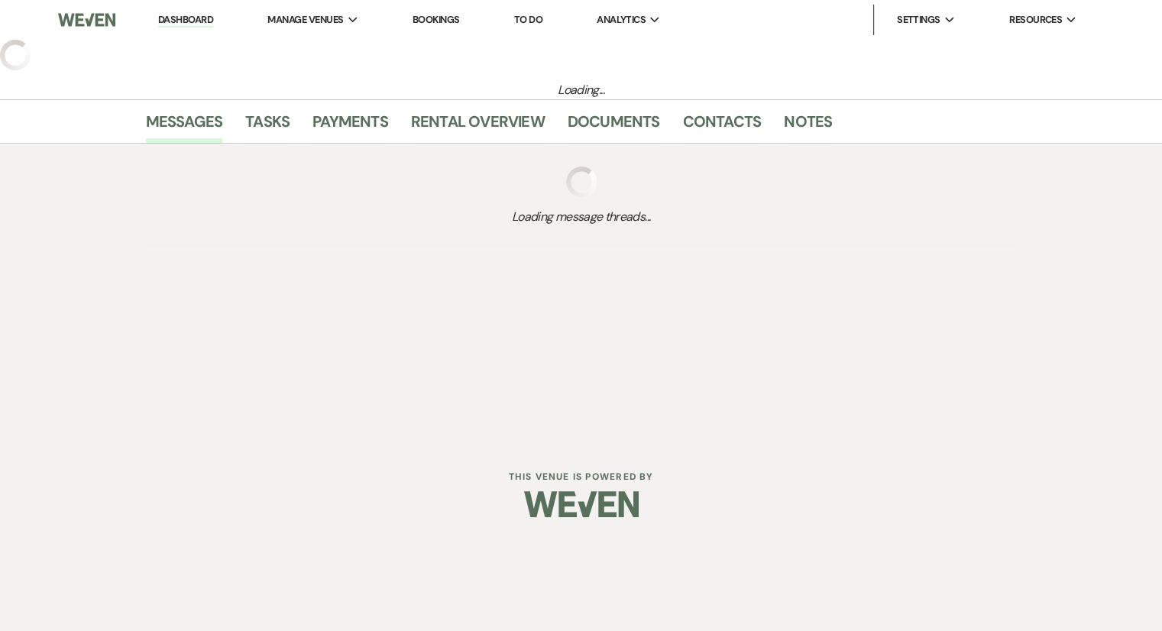
select select "2"
select select "6"
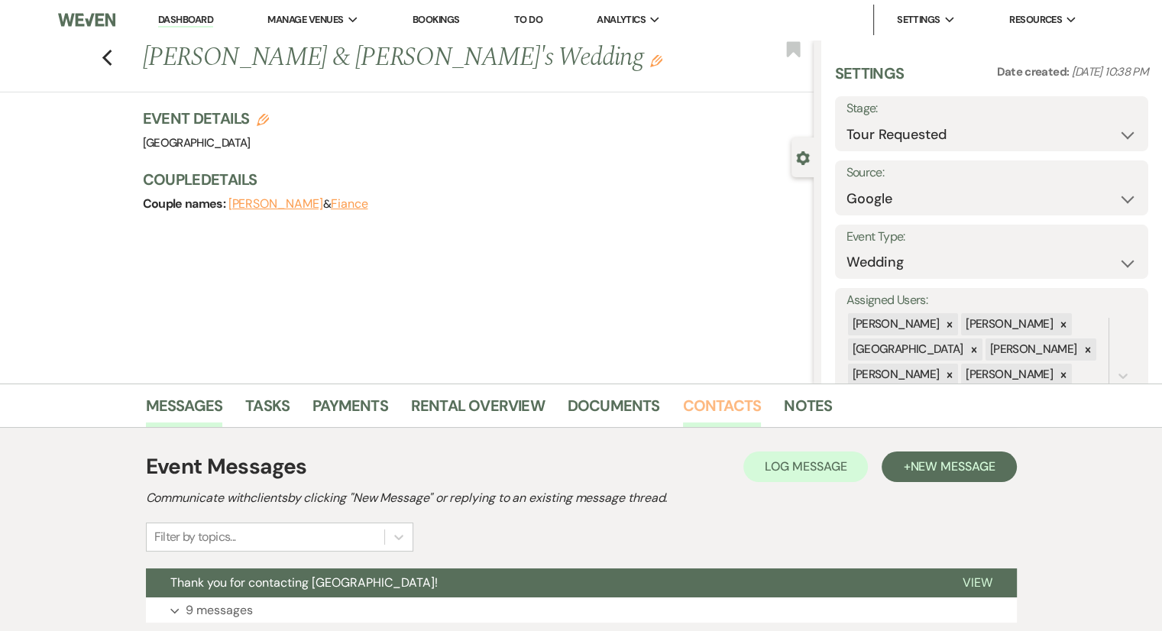
click at [689, 412] on link "Contacts" at bounding box center [722, 411] width 79 height 34
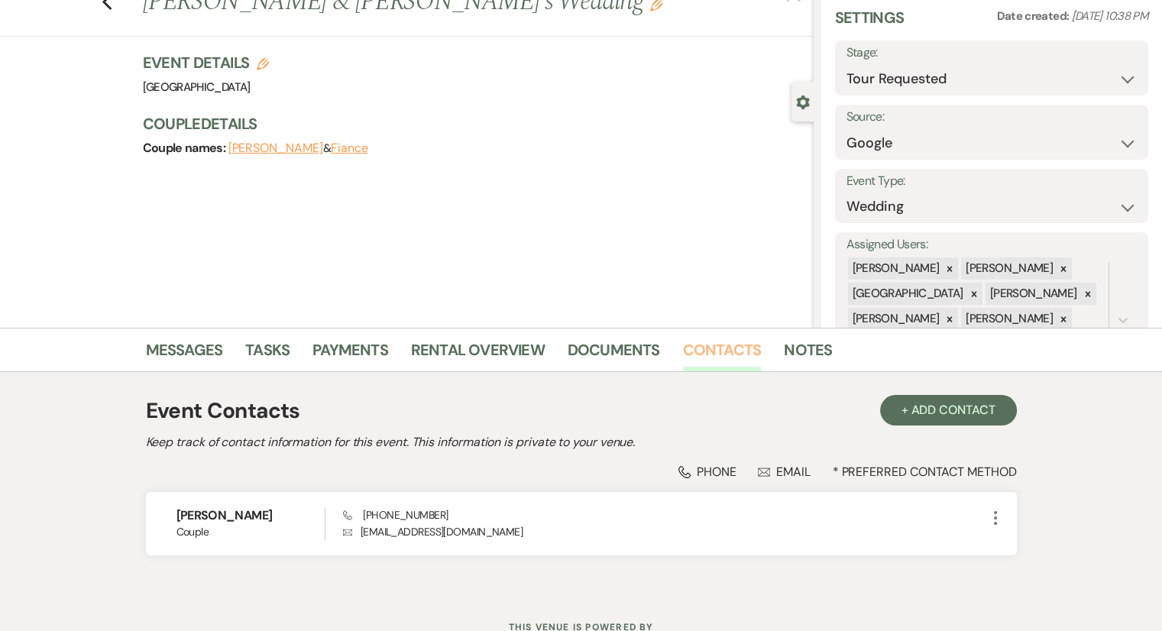
scroll to position [115, 0]
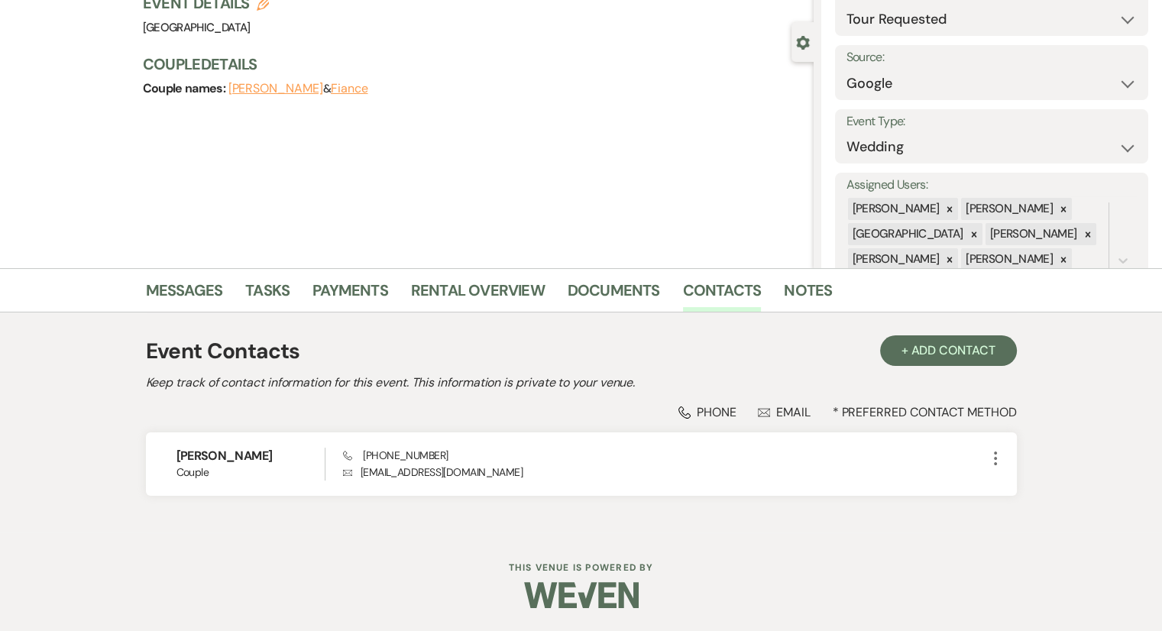
select select "2"
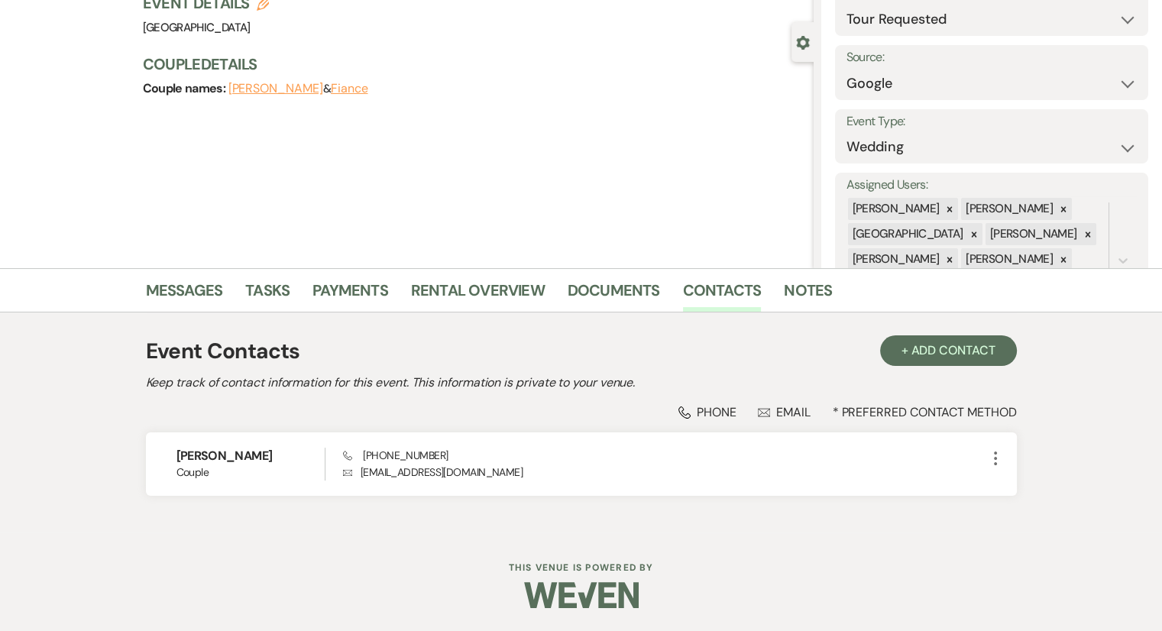
select select "2"
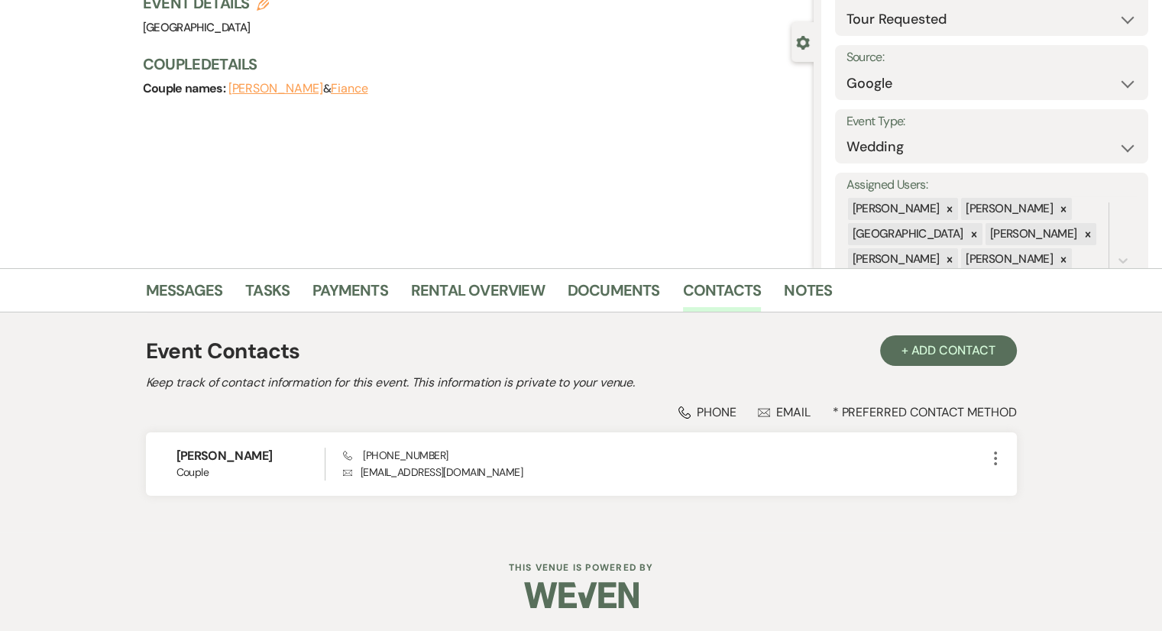
select select "2"
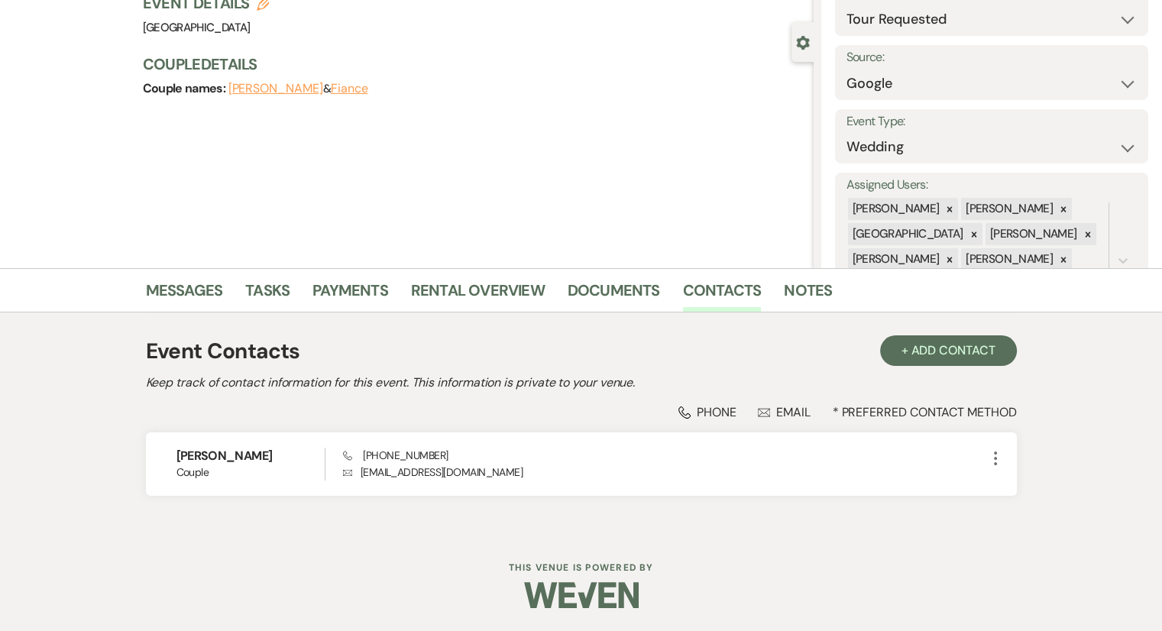
select select "2"
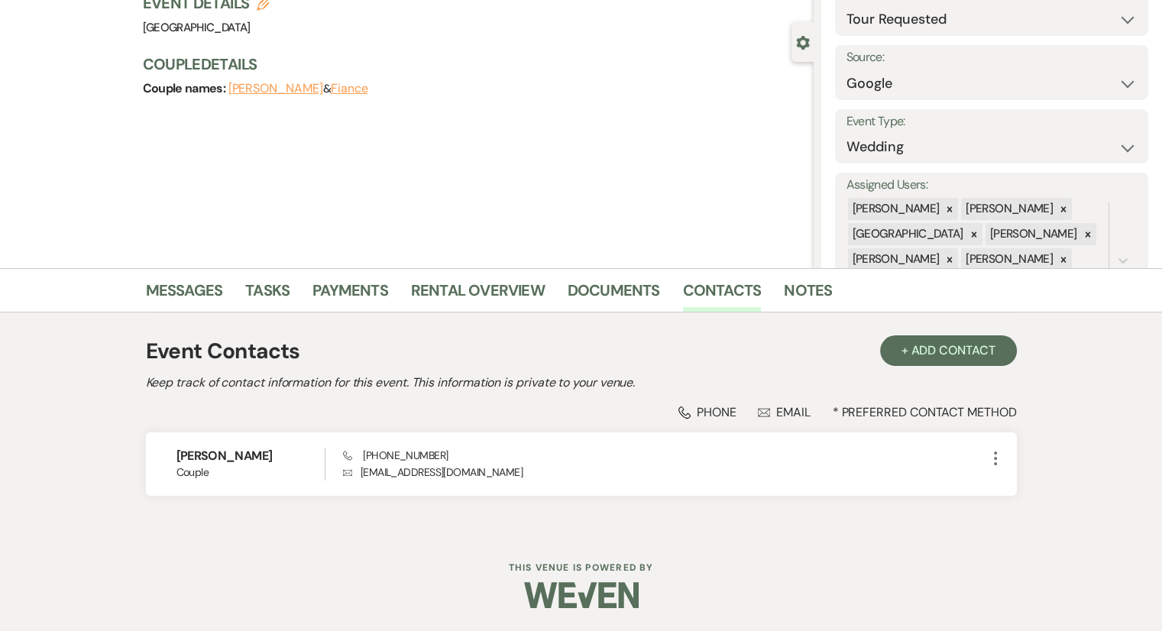
select select "2"
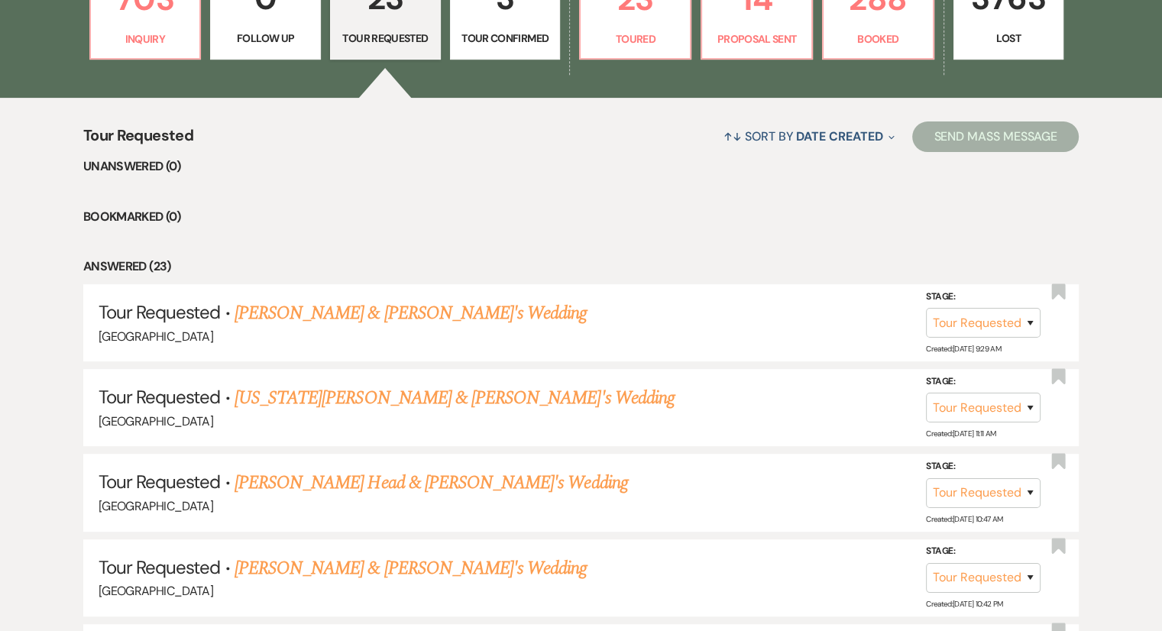
scroll to position [306, 0]
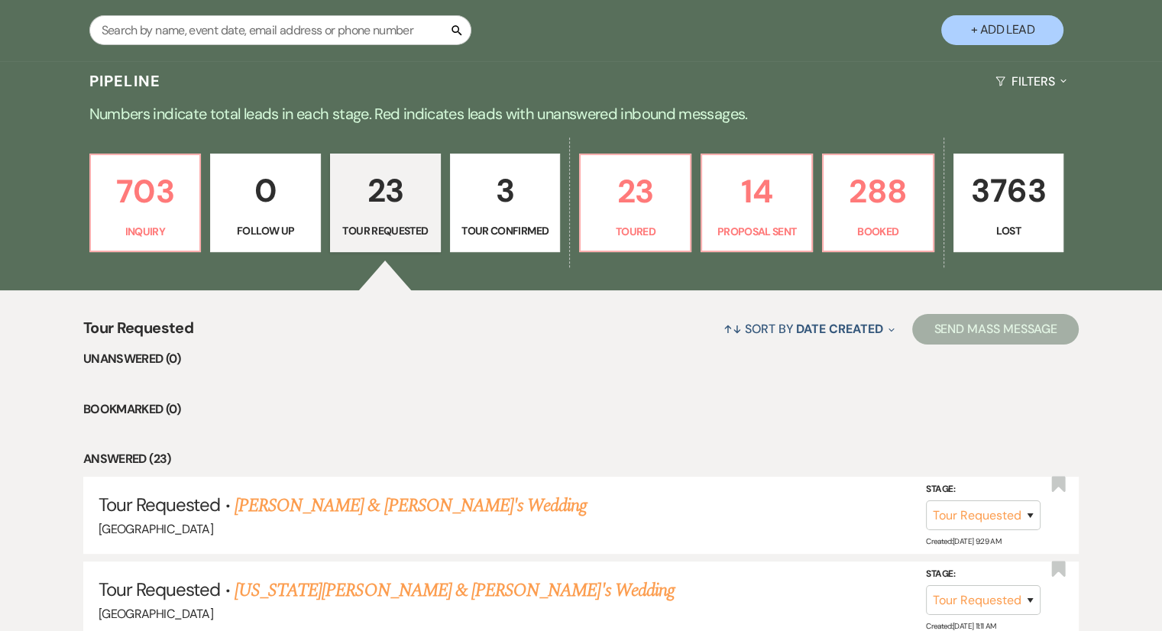
click at [379, 197] on p "23" at bounding box center [385, 190] width 91 height 51
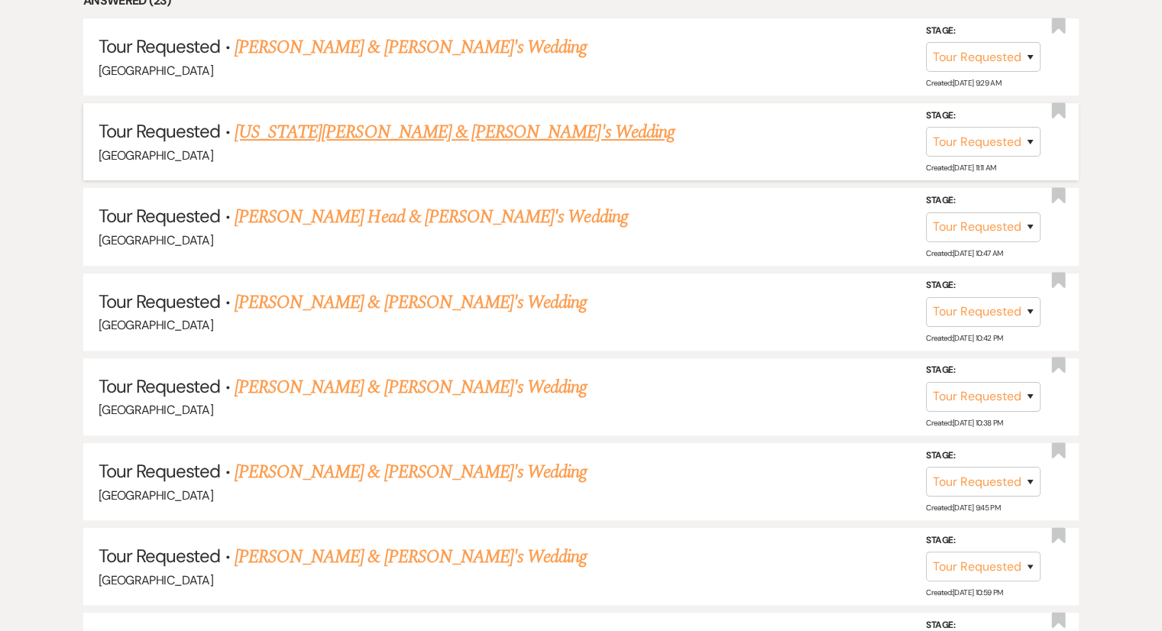
scroll to position [0, 0]
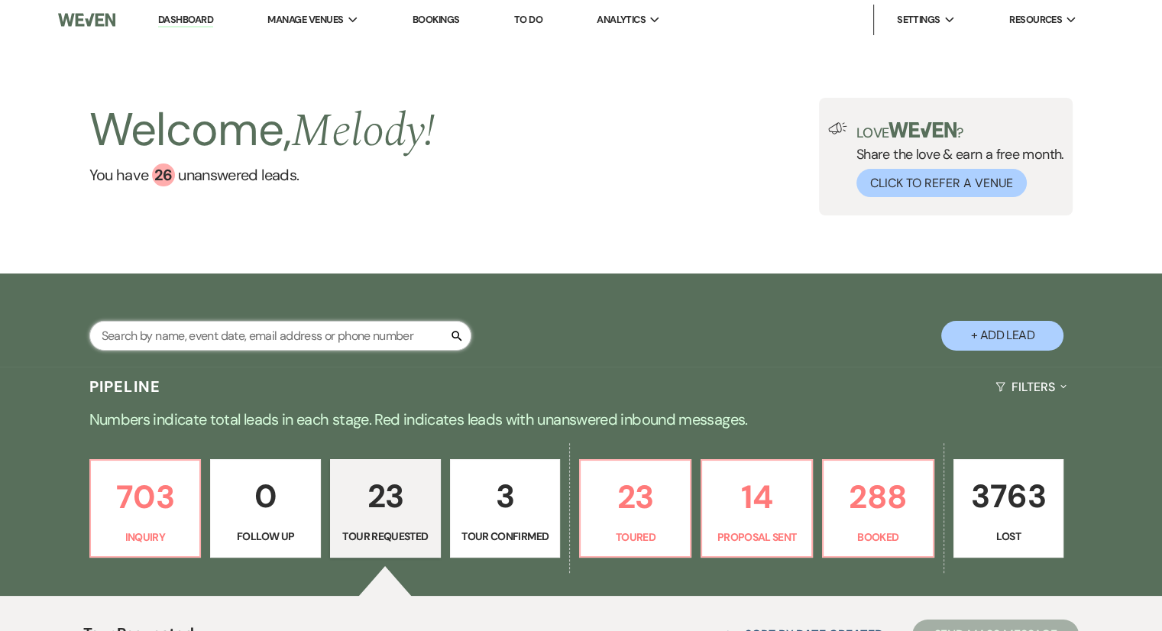
click at [223, 331] on input "text" at bounding box center [280, 336] width 382 height 30
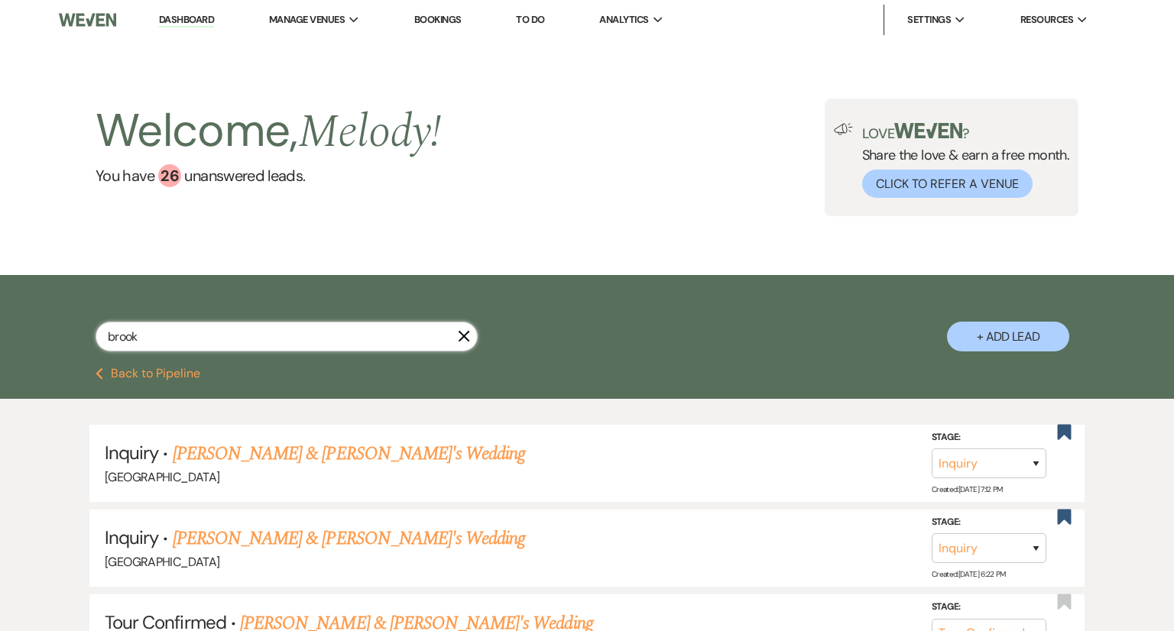
type input "[PERSON_NAME]"
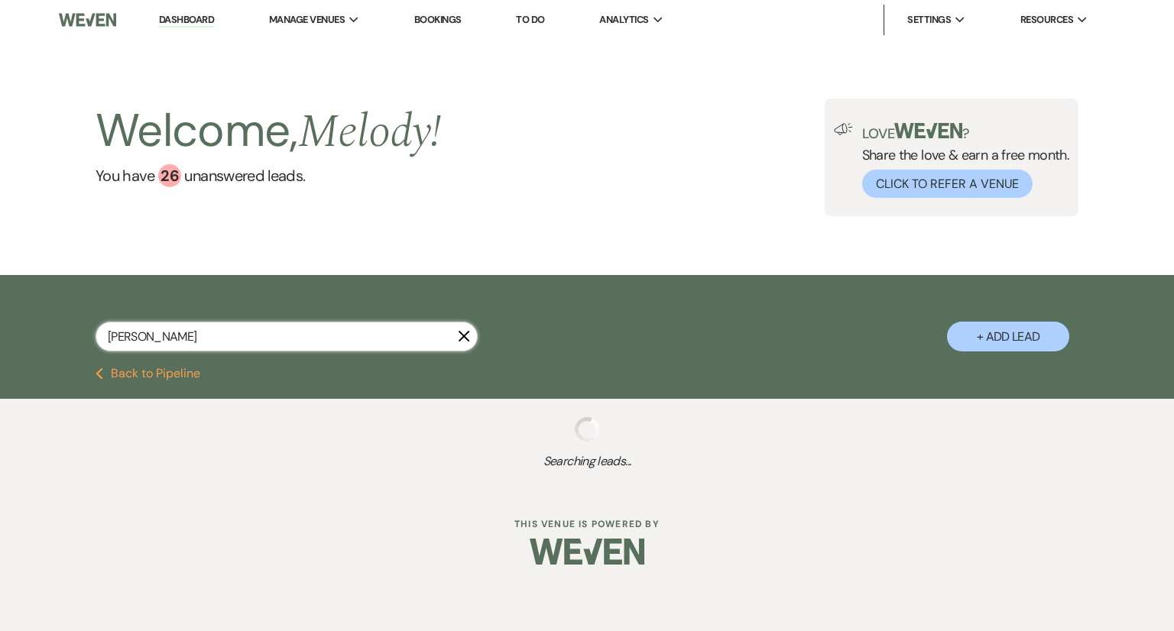
select select "4"
select select "8"
select select "5"
select select "8"
select select "5"
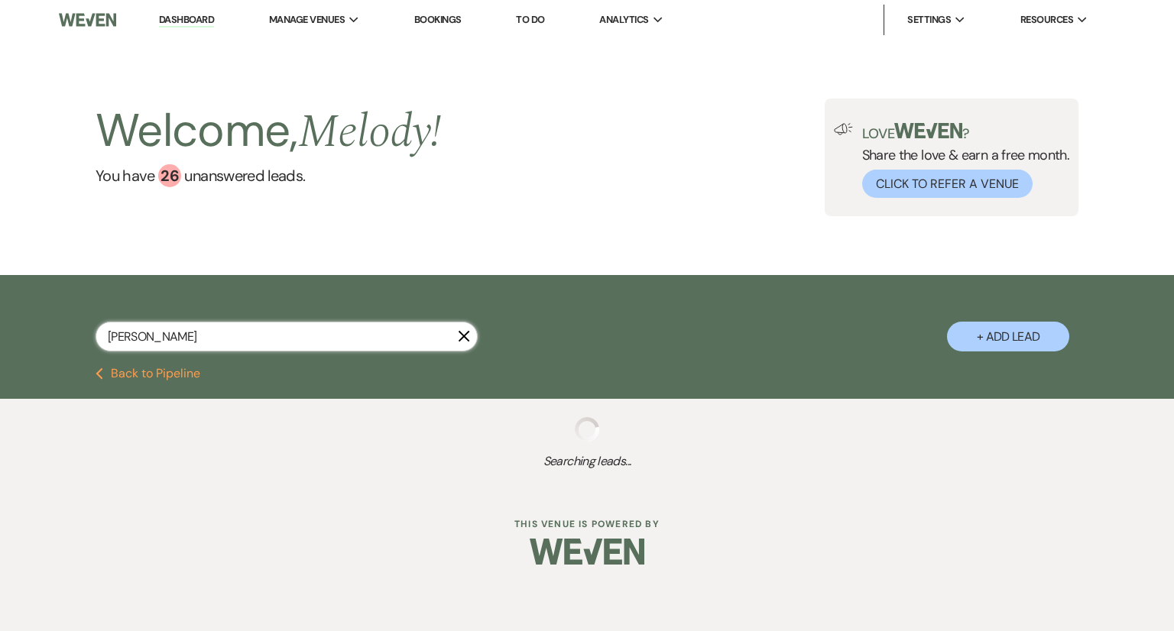
select select "8"
select select "5"
select select "8"
select select "5"
select select "8"
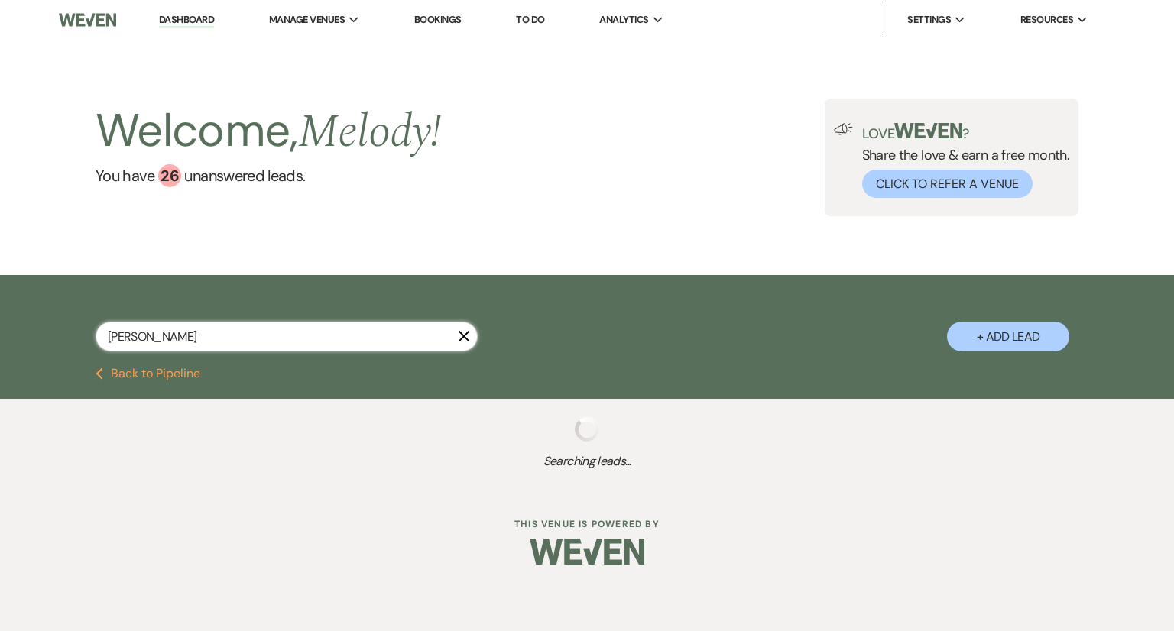
select select "5"
select select "8"
select select "5"
select select "8"
select select "10"
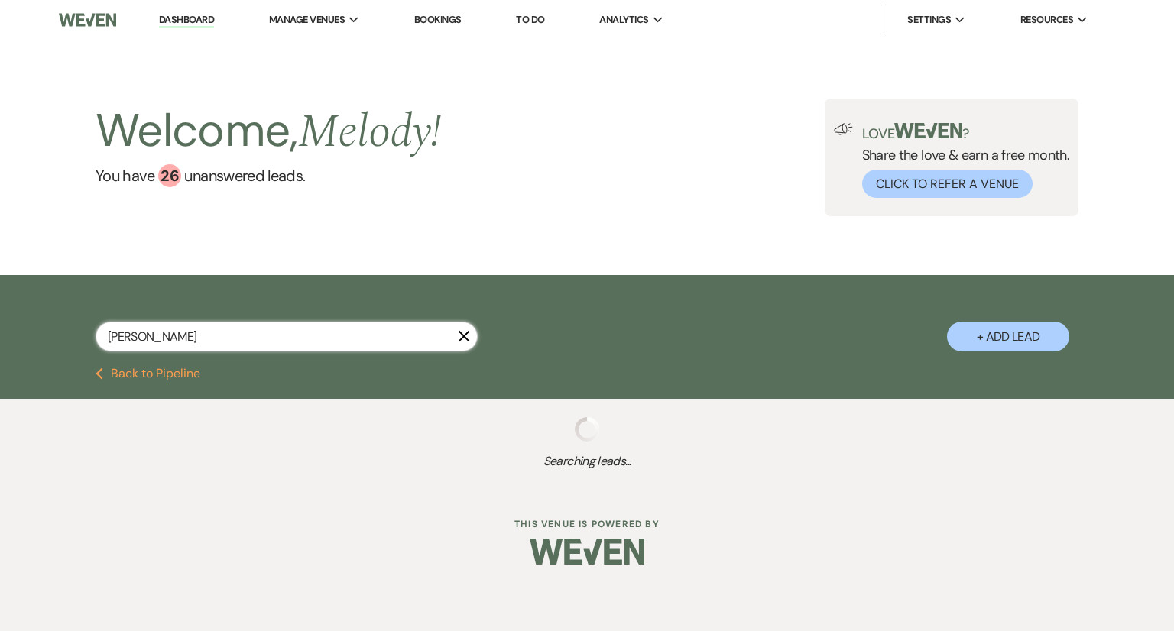
select select "8"
select select "5"
select select "8"
select select "10"
select select "8"
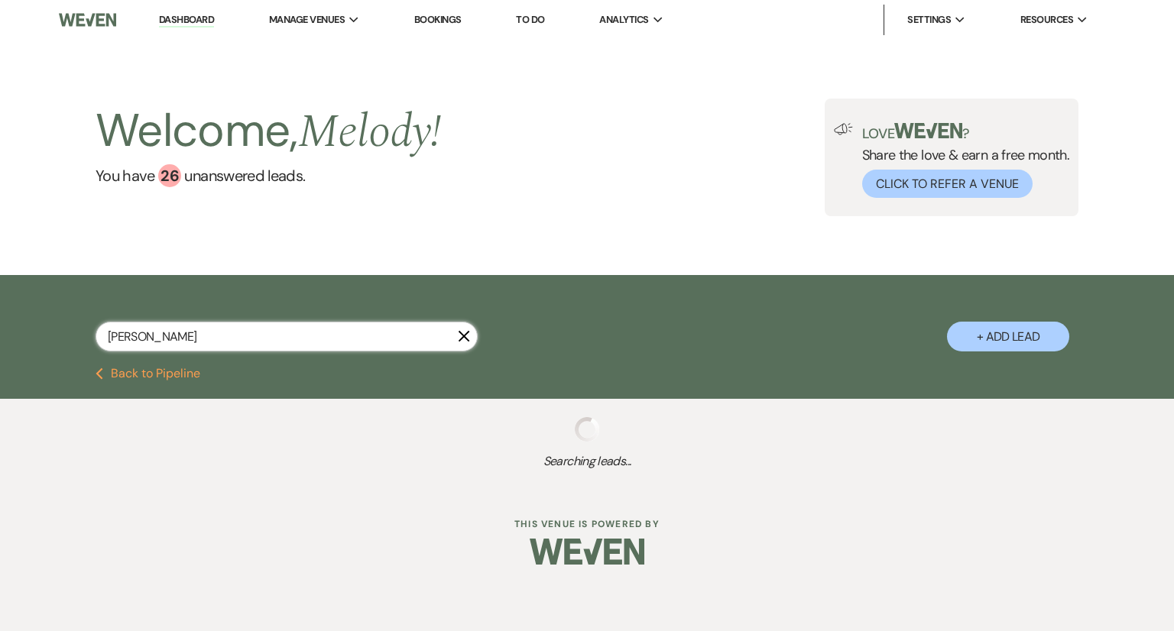
select select "5"
select select "8"
select select "6"
select select "8"
select select "5"
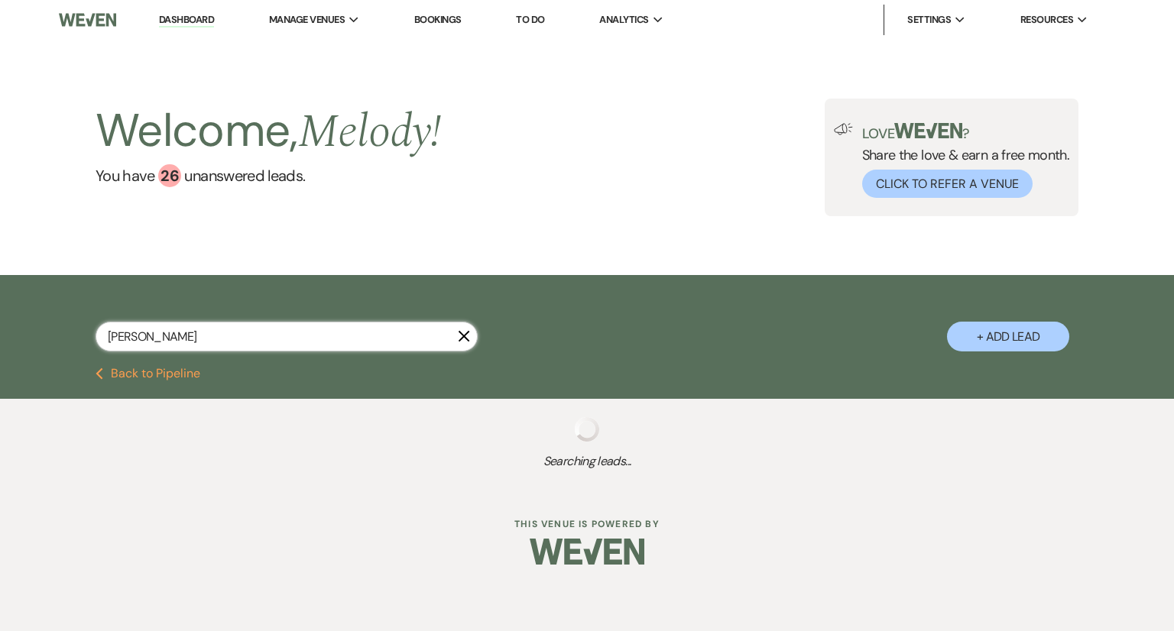
select select "8"
select select "5"
select select "8"
select select "5"
select select "8"
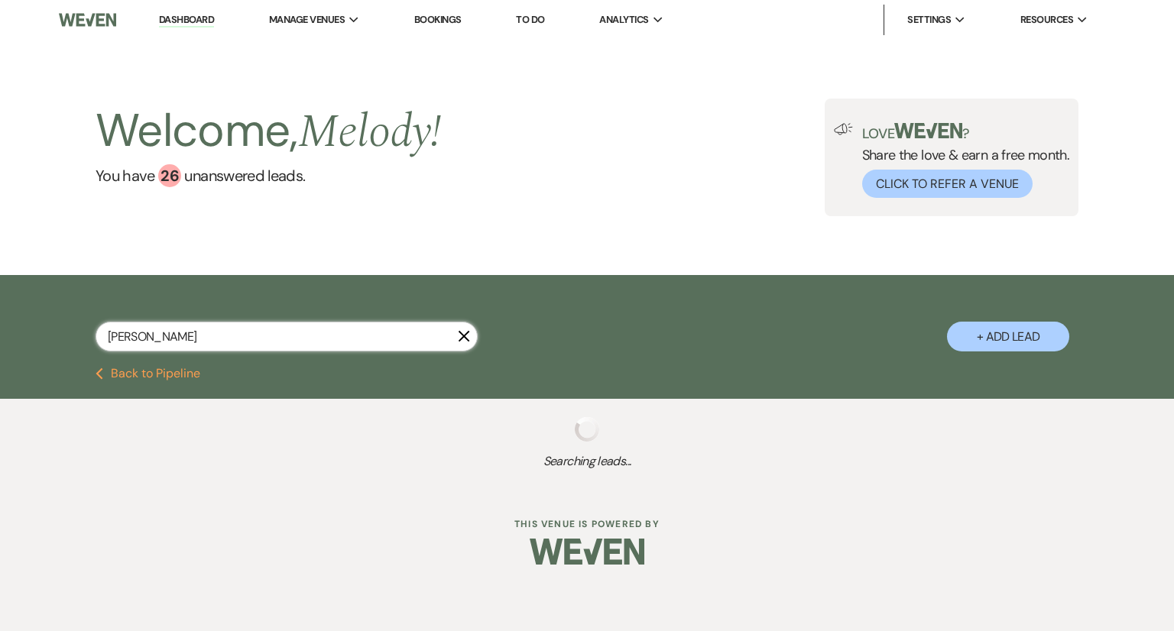
select select "5"
select select "8"
select select "5"
select select "8"
select select "5"
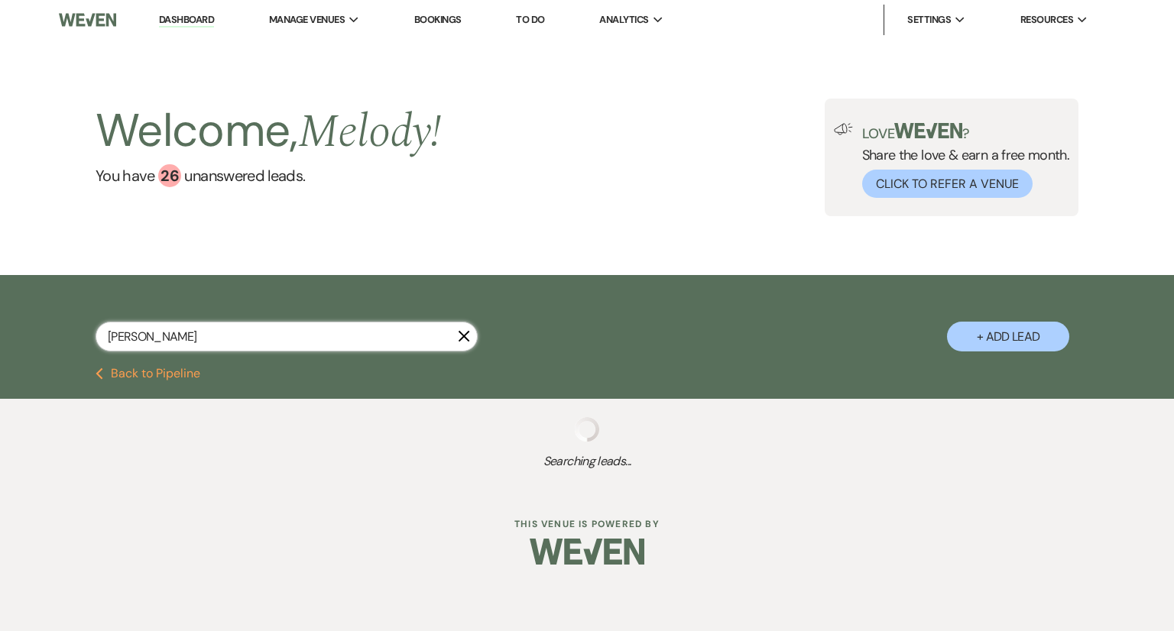
select select "8"
select select "5"
select select "8"
select select "5"
select select "8"
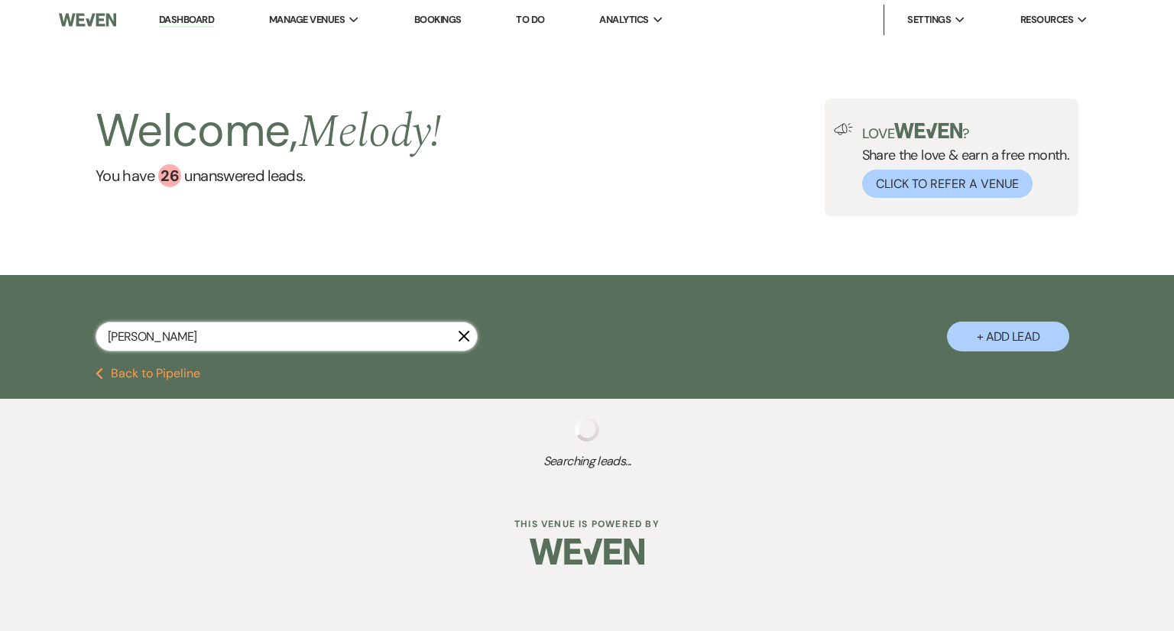
select select "5"
select select "8"
select select "5"
select select "8"
select select "5"
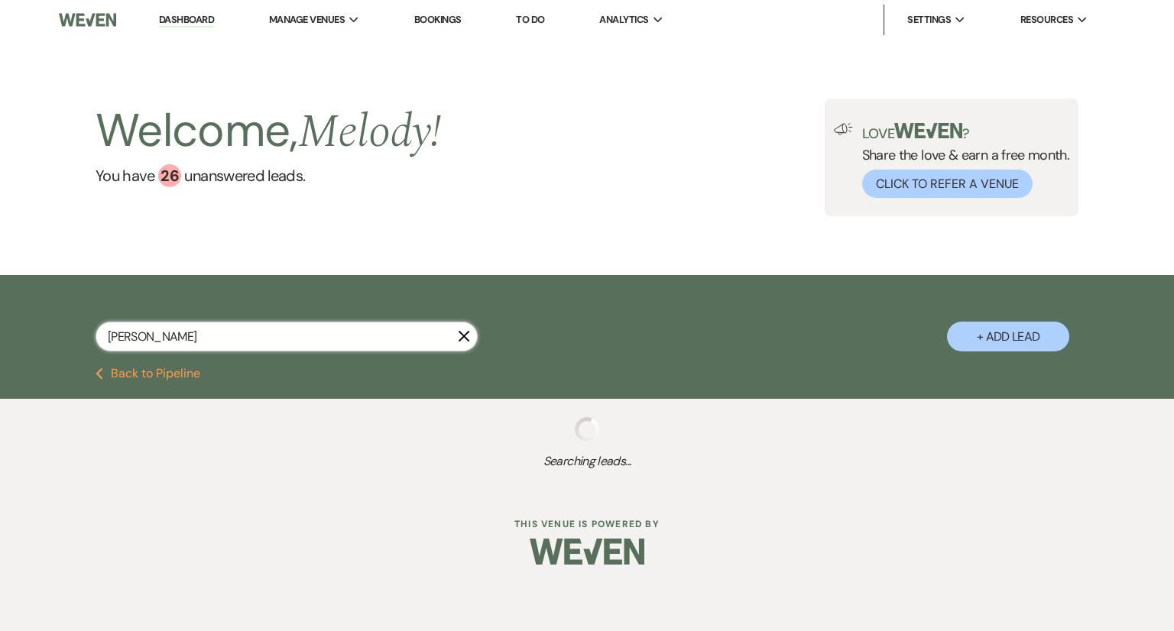
select select "8"
select select "5"
select select "8"
select select "5"
select select "8"
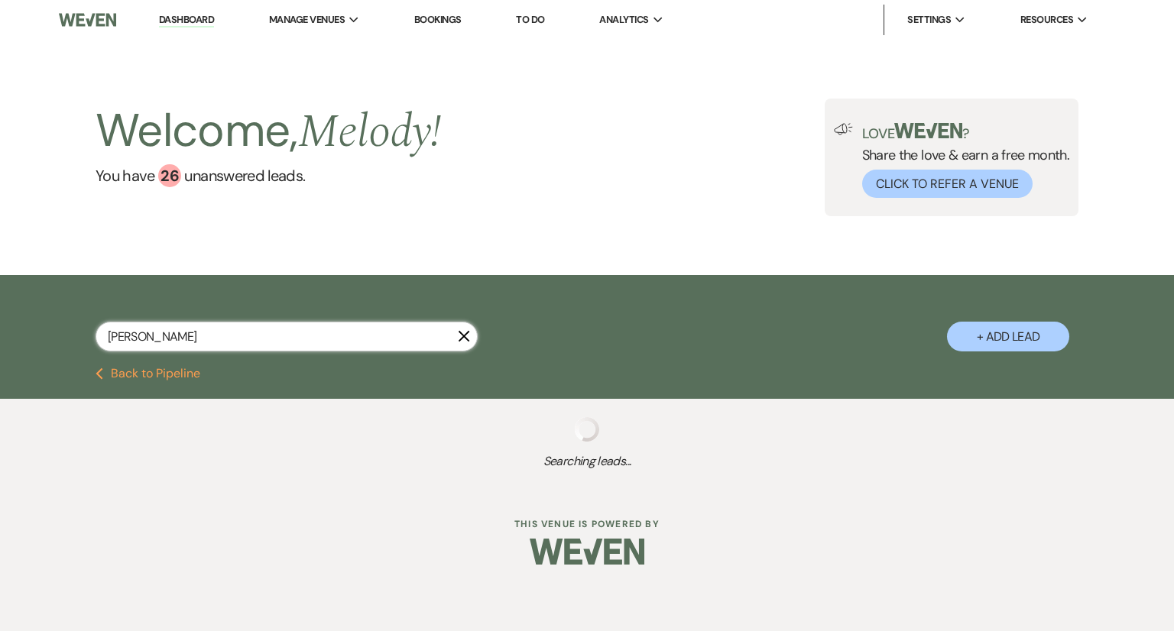
select select "5"
select select "8"
select select "5"
select select "8"
select select "5"
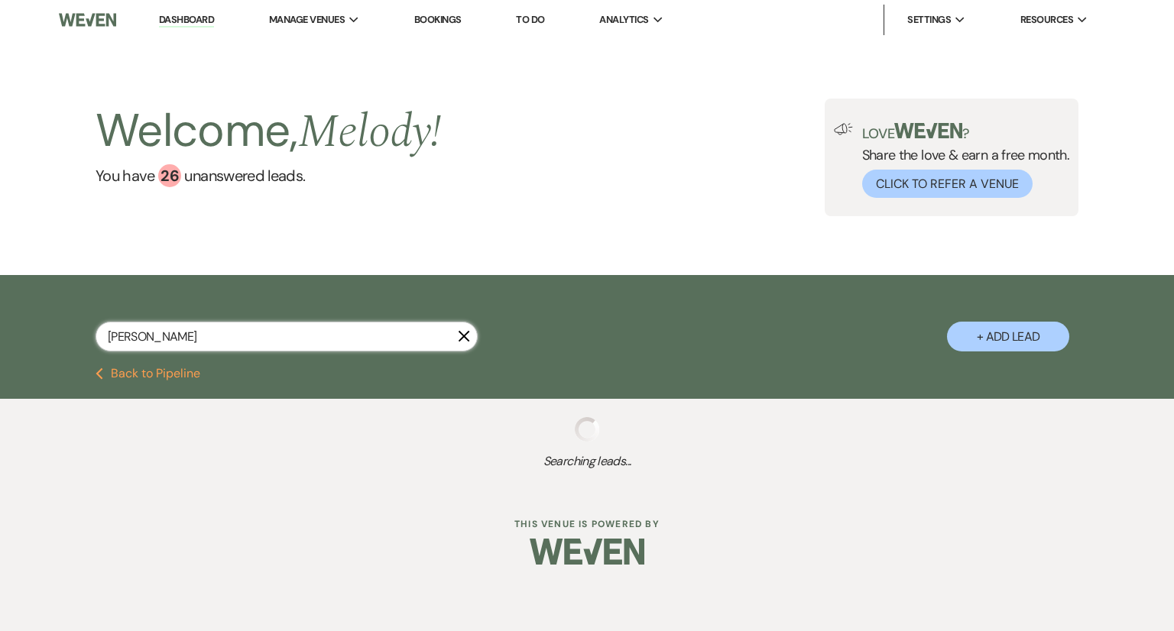
select select "8"
select select "5"
select select "8"
select select "5"
select select "8"
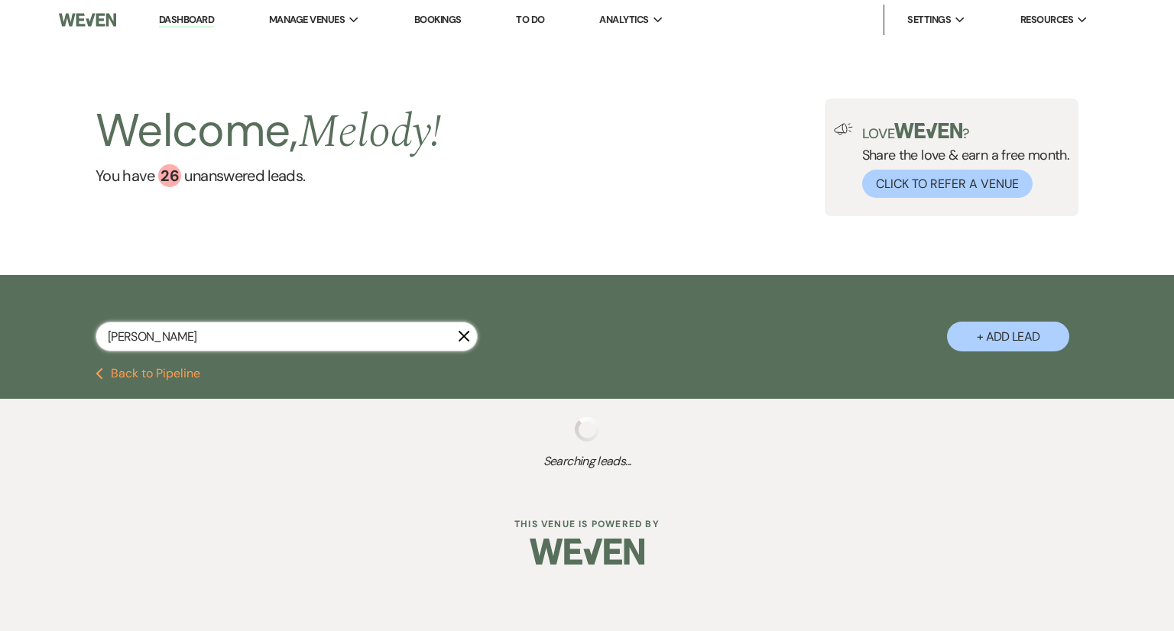
select select "5"
select select "8"
select select "4"
select select "8"
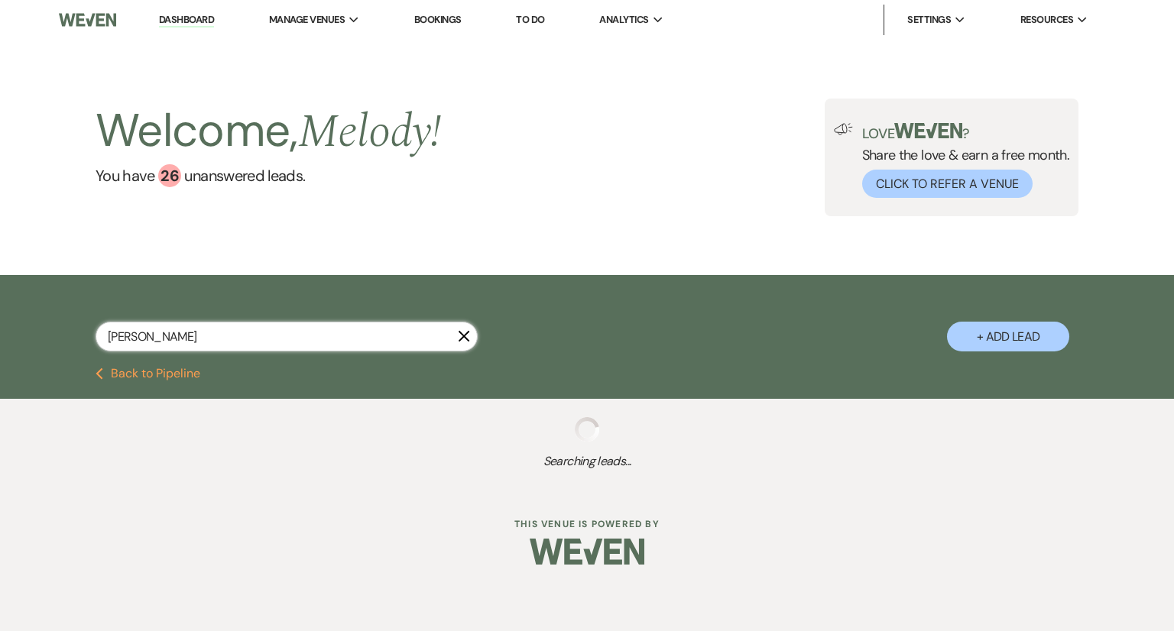
select select "5"
select select "8"
select select "5"
select select "8"
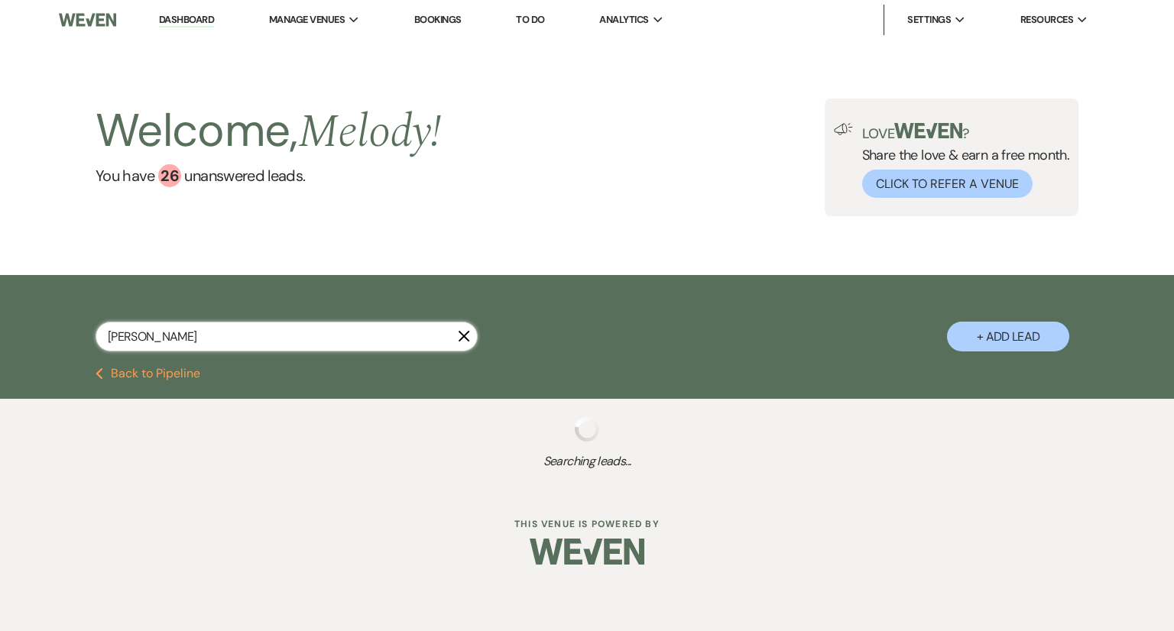
select select "5"
select select "8"
select select "5"
select select "8"
select select "5"
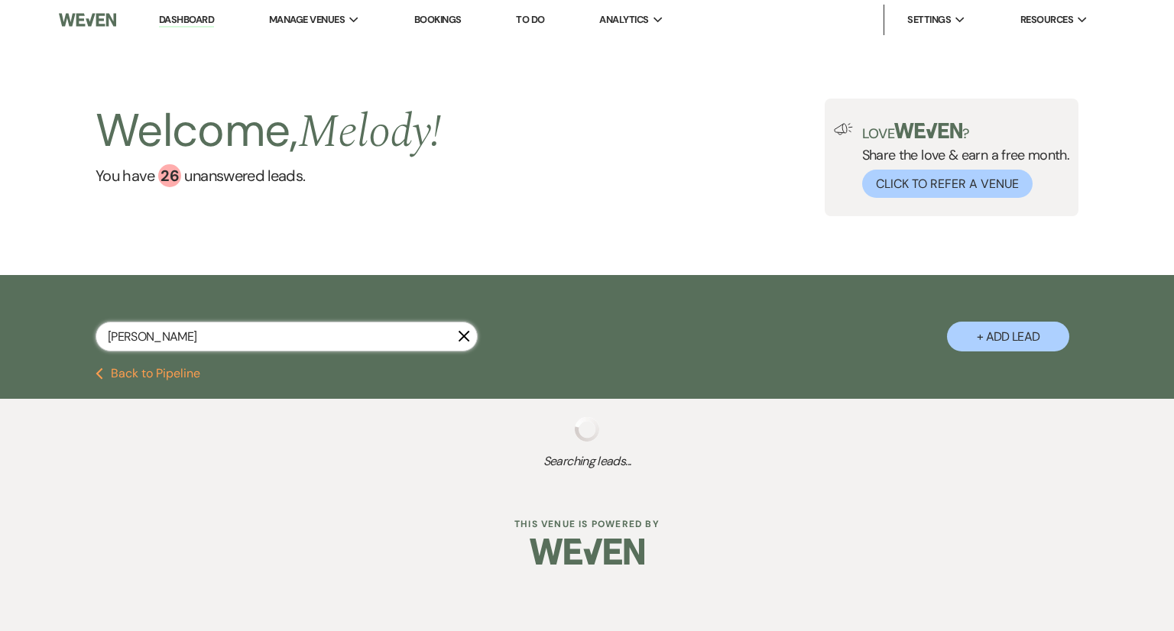
select select "8"
select select "5"
select select "8"
select select "5"
select select "4"
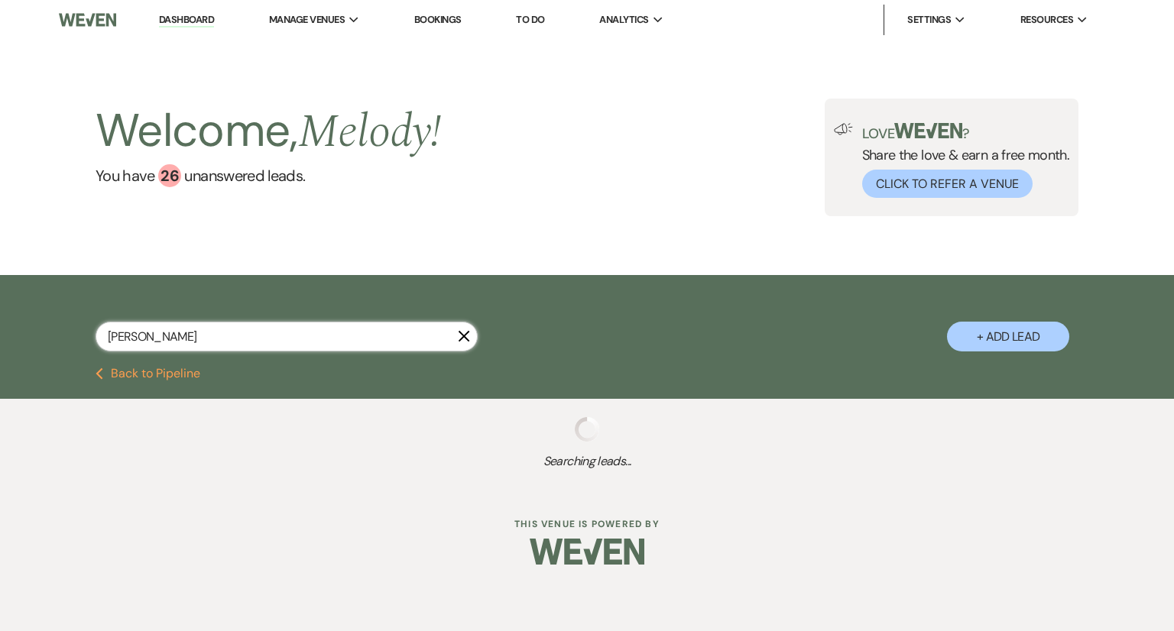
select select "8"
select select "5"
select select "8"
select select "5"
select select "8"
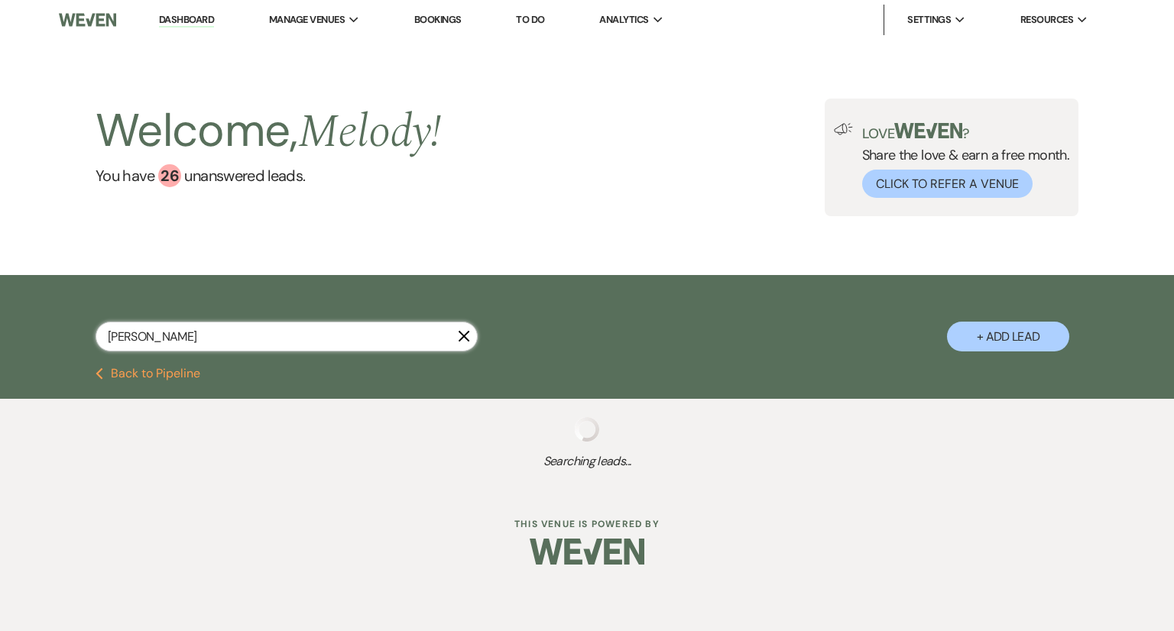
select select "5"
select select "8"
select select "5"
select select "8"
select select "5"
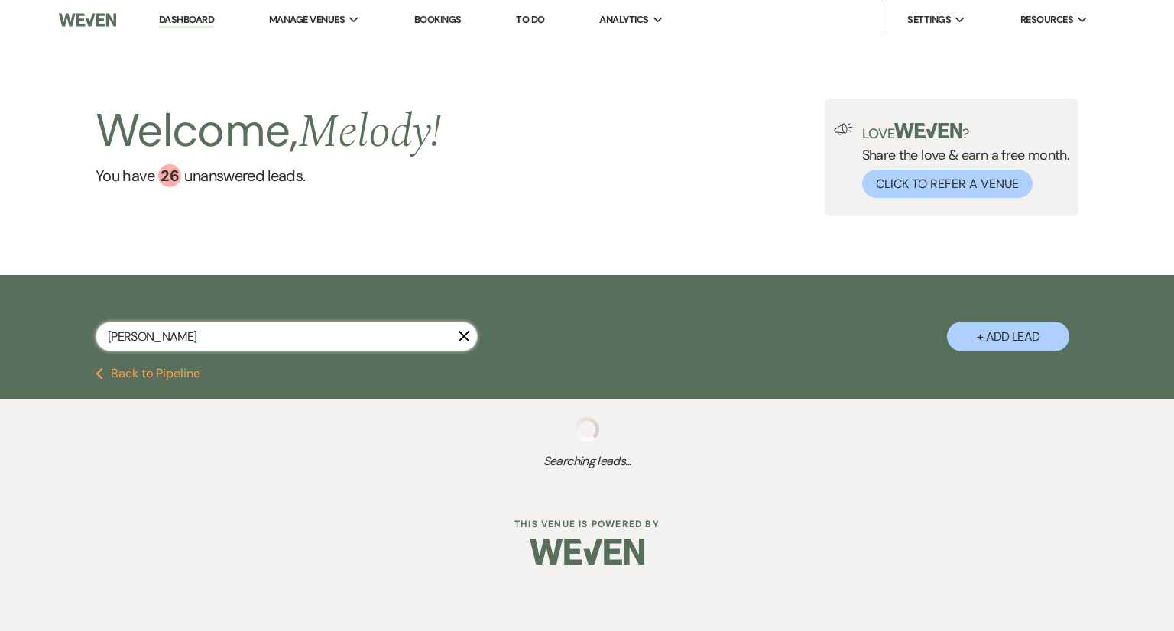
select select "8"
select select "5"
select select "8"
select select "6"
select select "8"
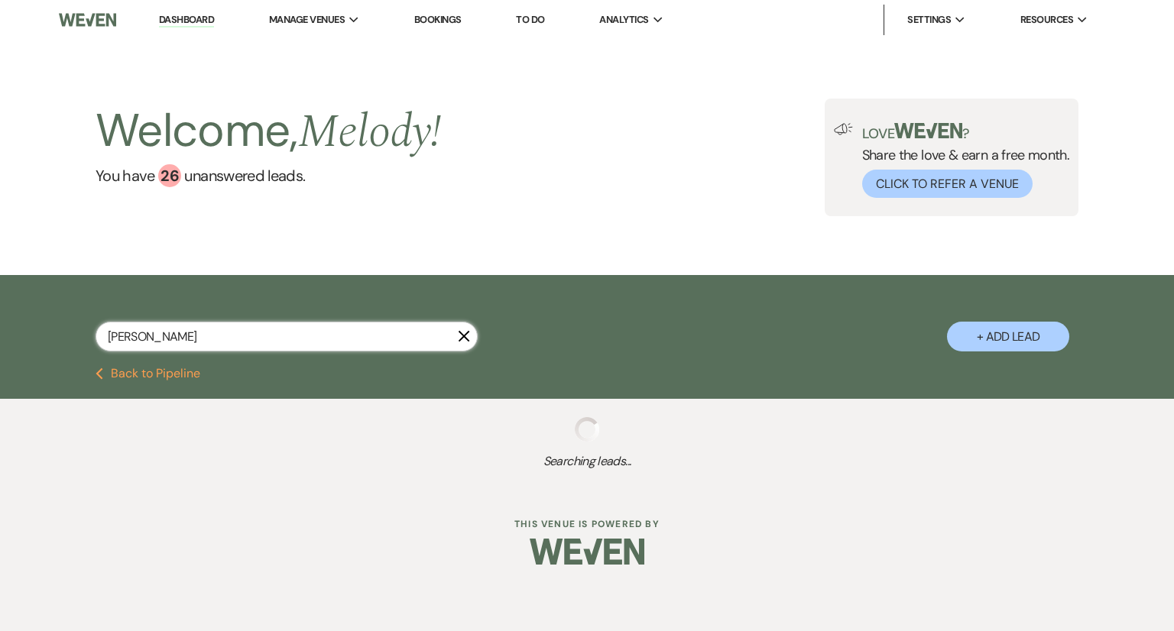
select select "5"
select select "8"
select select "5"
select select "8"
select select "5"
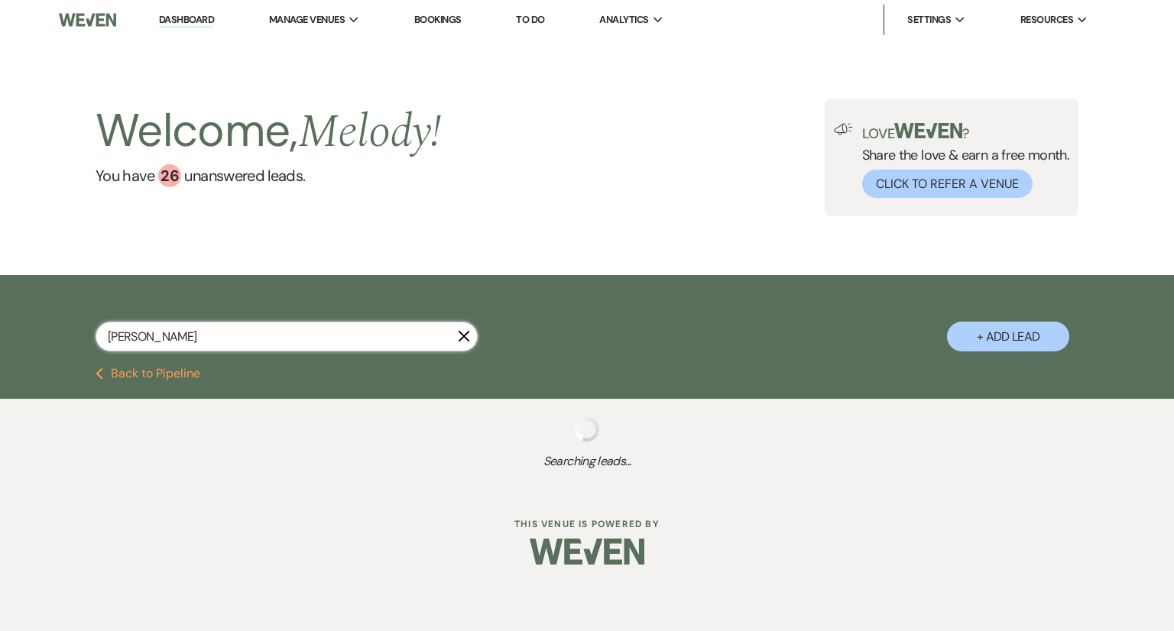
select select "8"
select select "5"
select select "8"
select select "5"
select select "8"
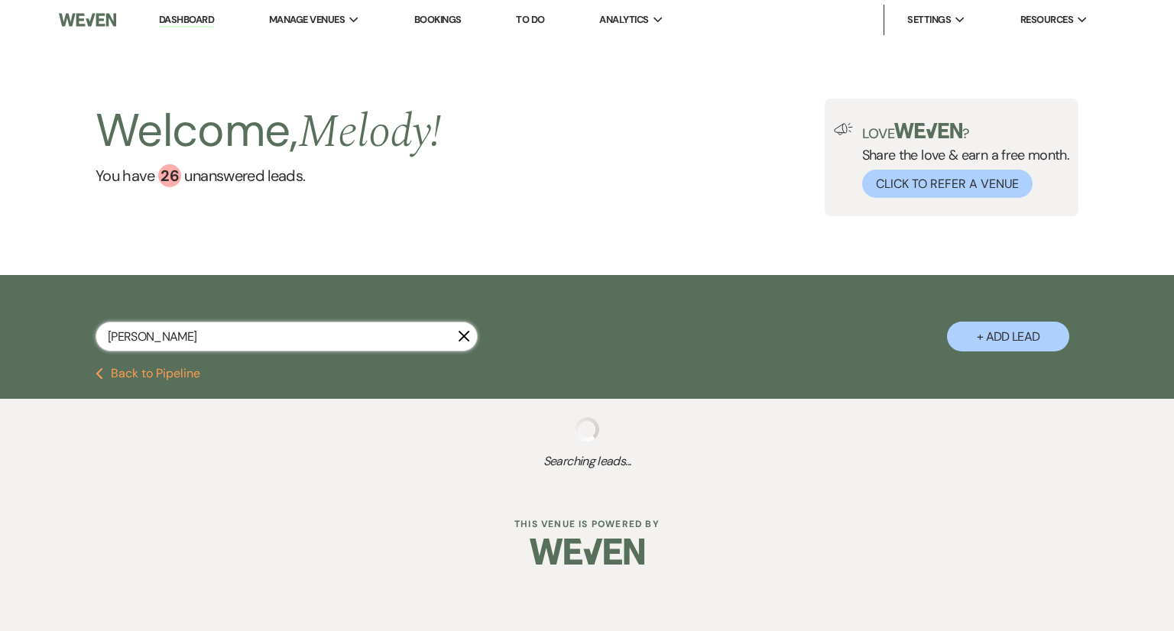
select select "5"
select select "8"
select select "5"
select select "8"
select select "5"
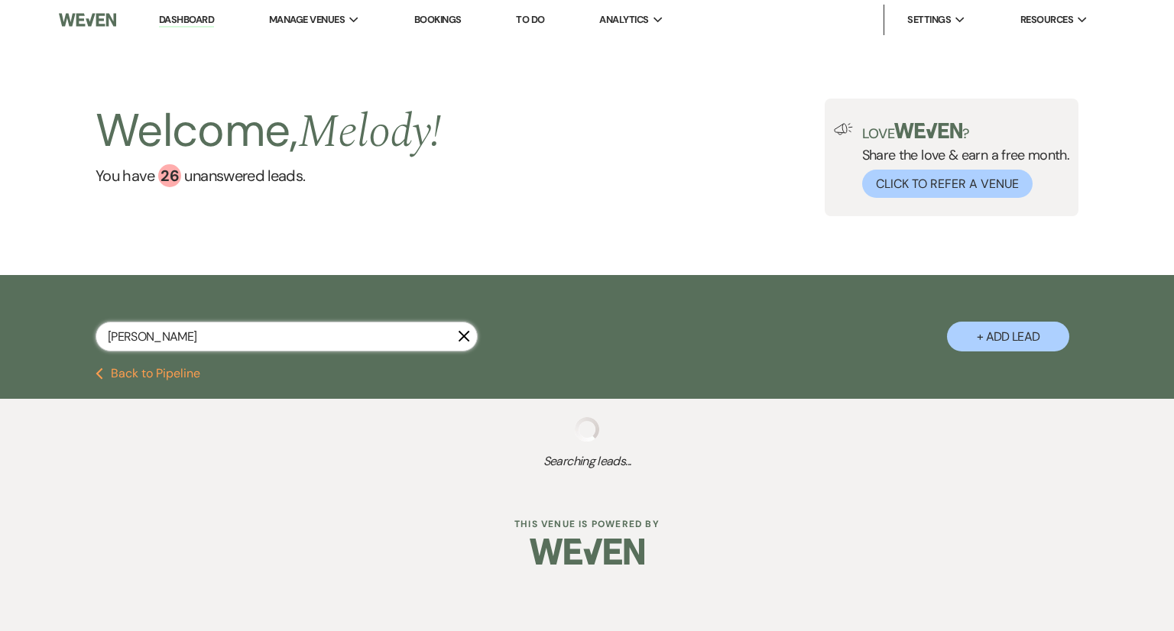
select select "8"
select select "5"
select select "8"
select select "5"
select select "8"
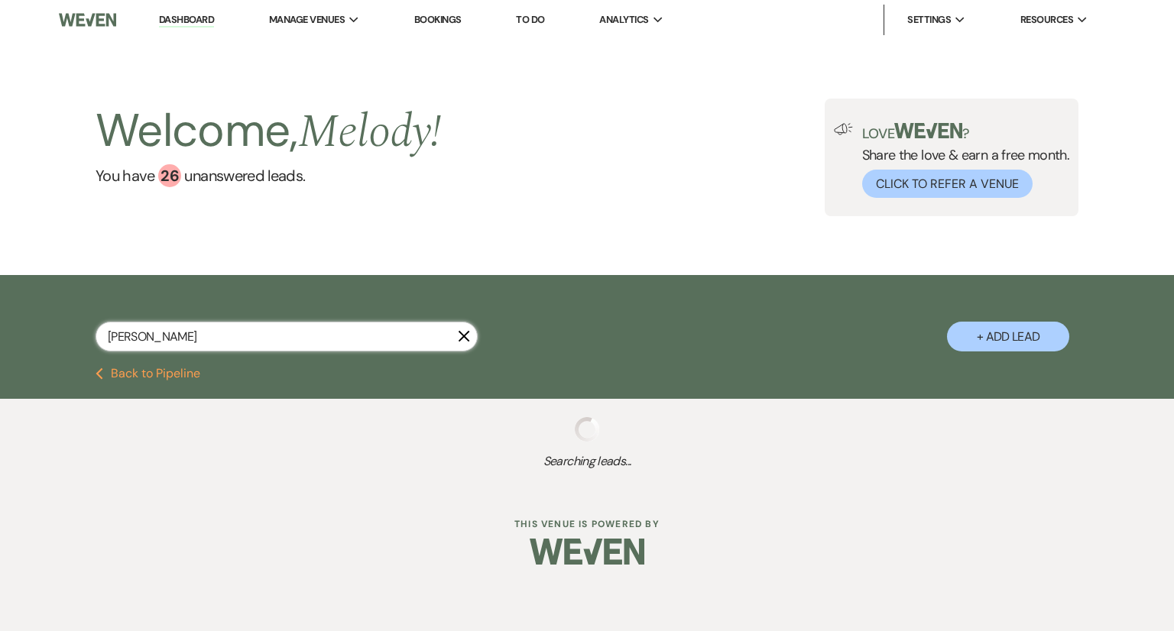
select select "5"
select select "8"
select select "5"
select select "8"
select select "4"
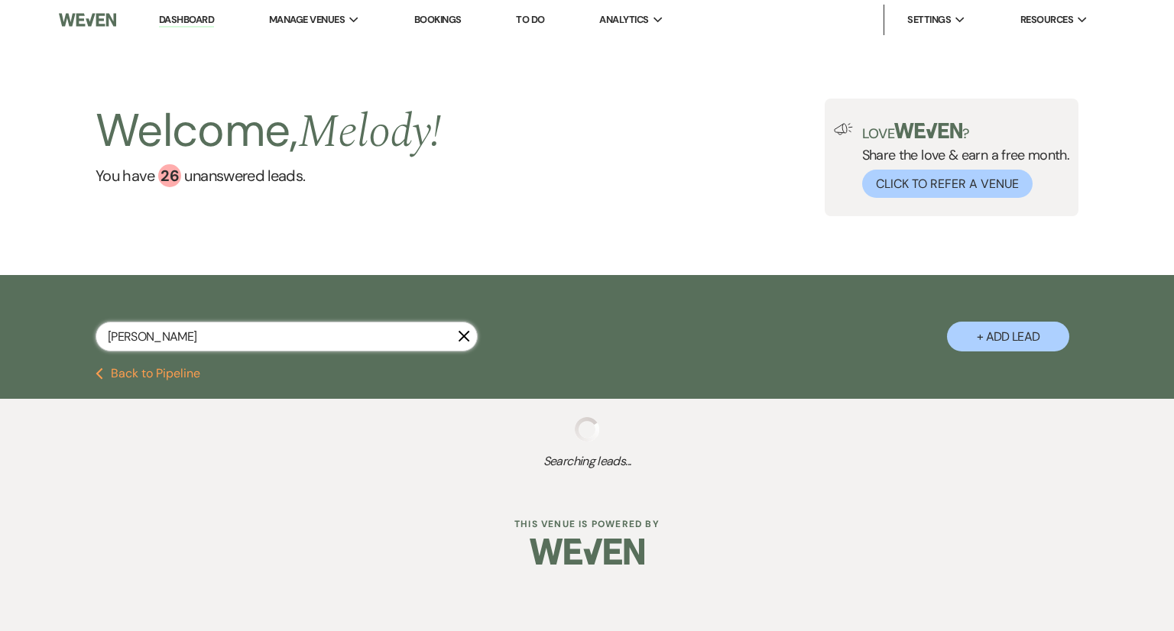
select select "8"
select select "5"
select select "8"
select select "5"
select select "8"
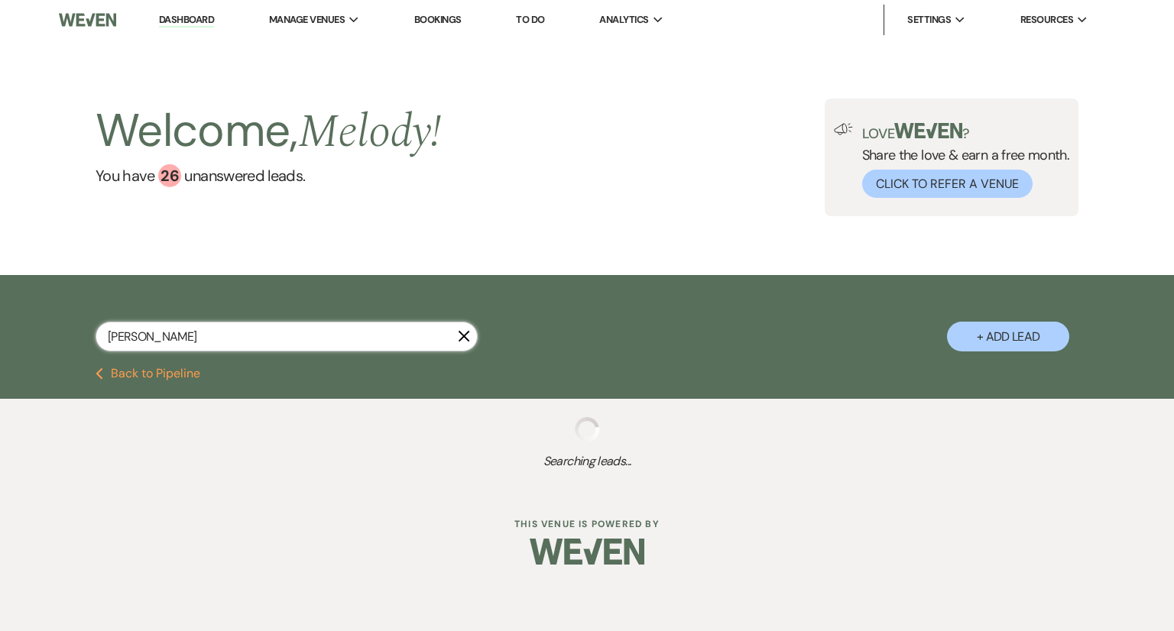
select select "5"
select select "8"
select select "5"
select select "8"
select select "5"
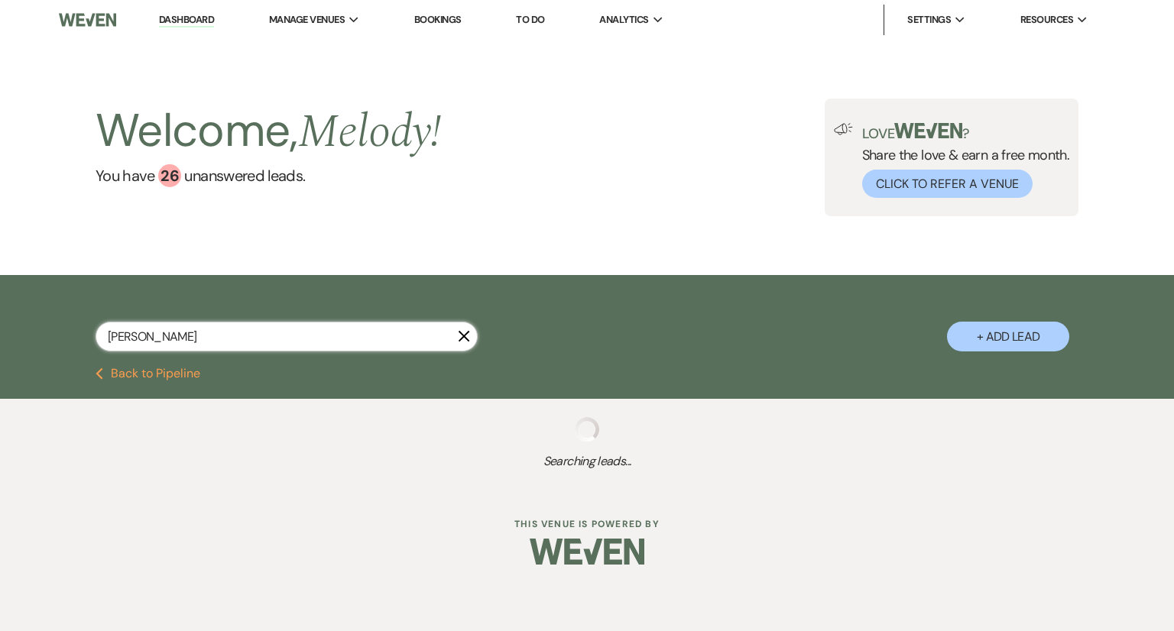
select select "8"
select select "5"
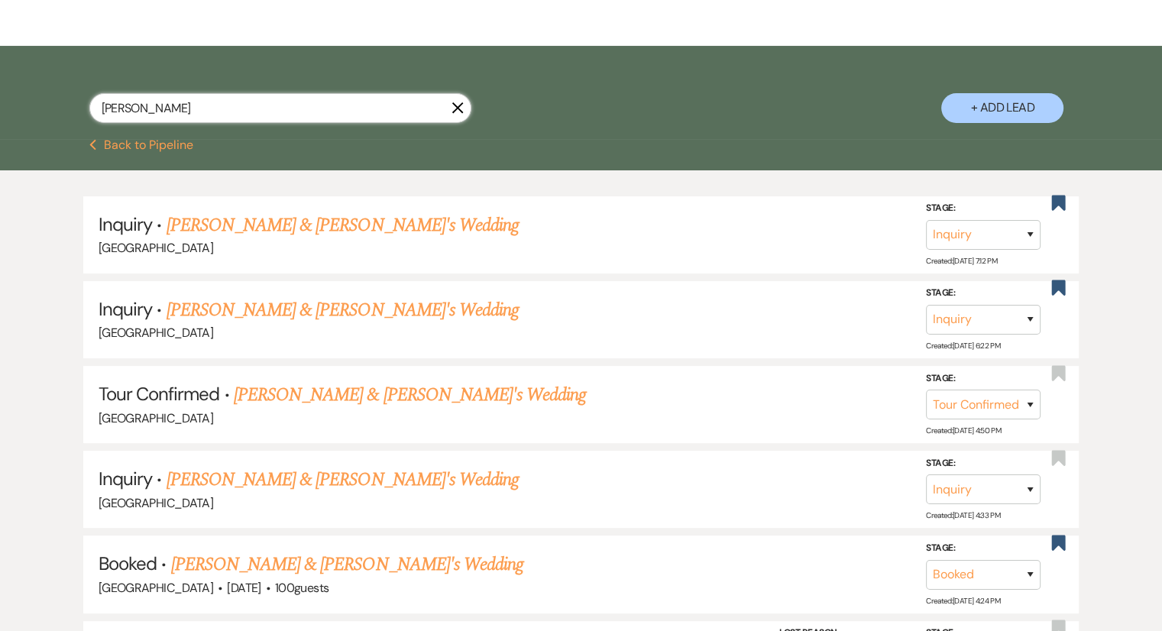
scroll to position [229, 0]
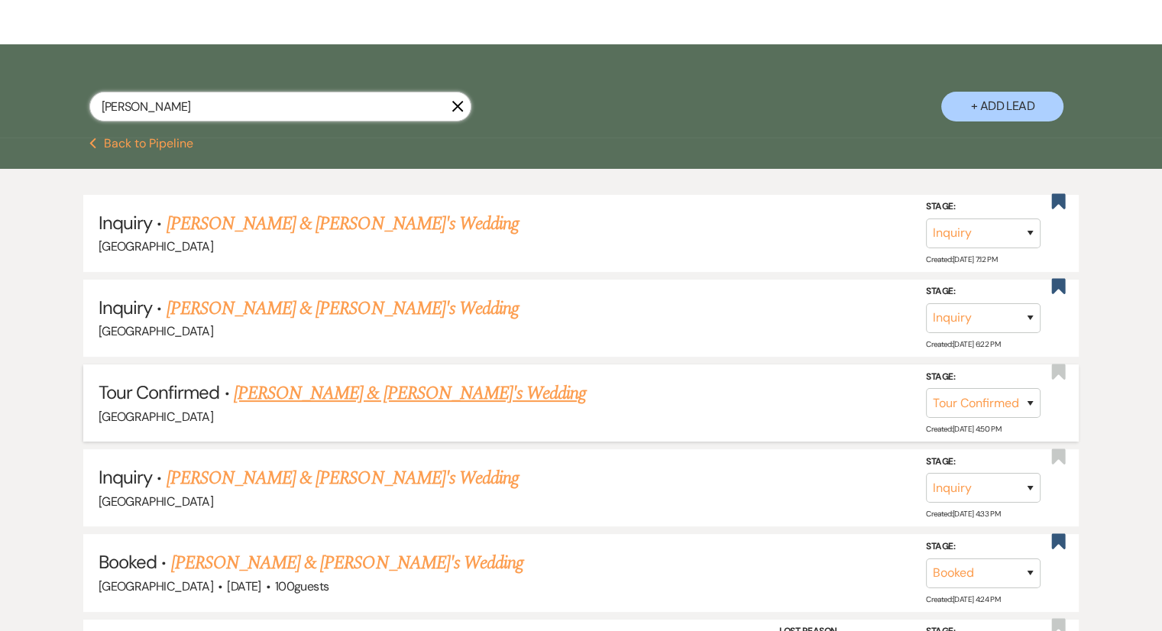
type input "[PERSON_NAME]"
click at [361, 397] on link "[PERSON_NAME] & [PERSON_NAME]'s Wedding" at bounding box center [410, 394] width 353 height 28
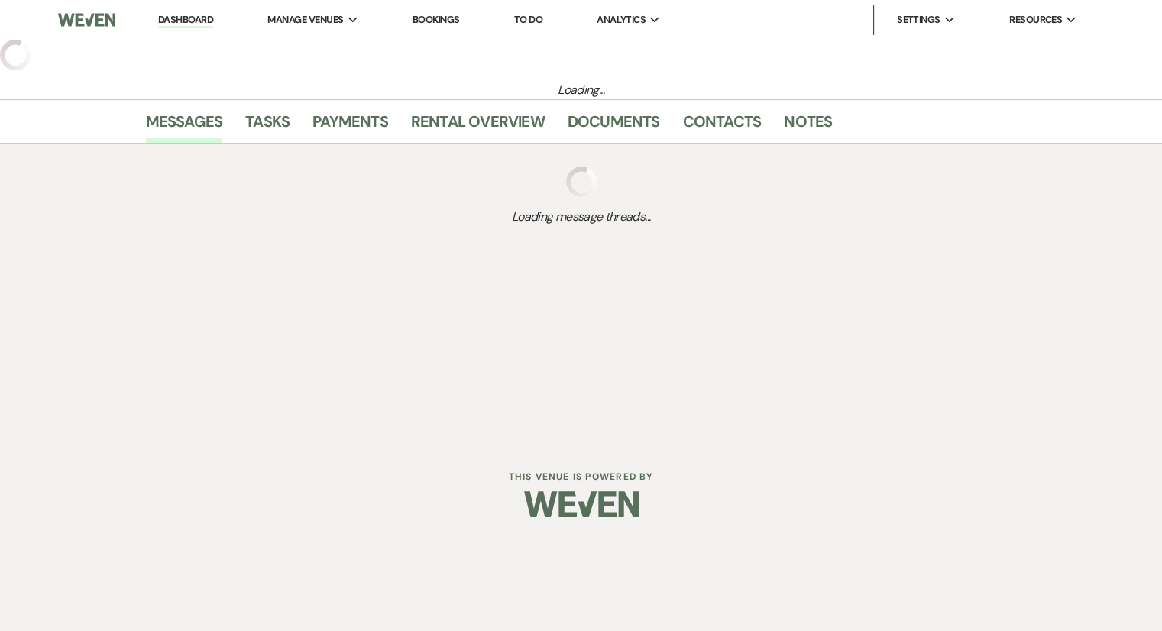
select select "4"
select select "6"
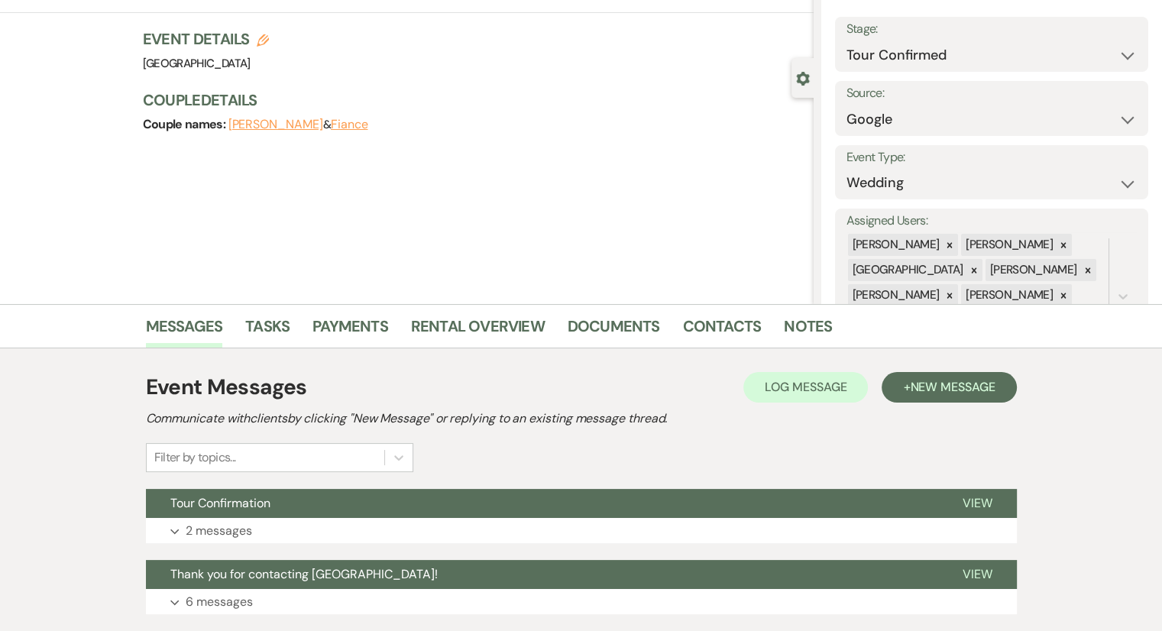
scroll to position [183, 0]
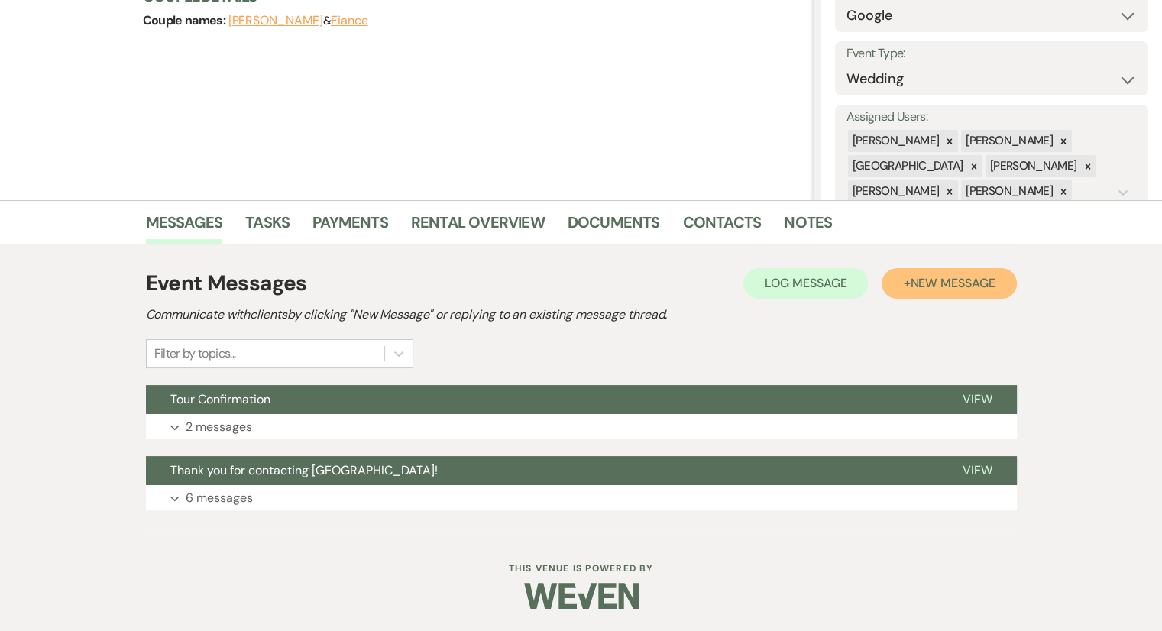
click at [945, 297] on button "+ New Message" at bounding box center [949, 283] width 134 height 31
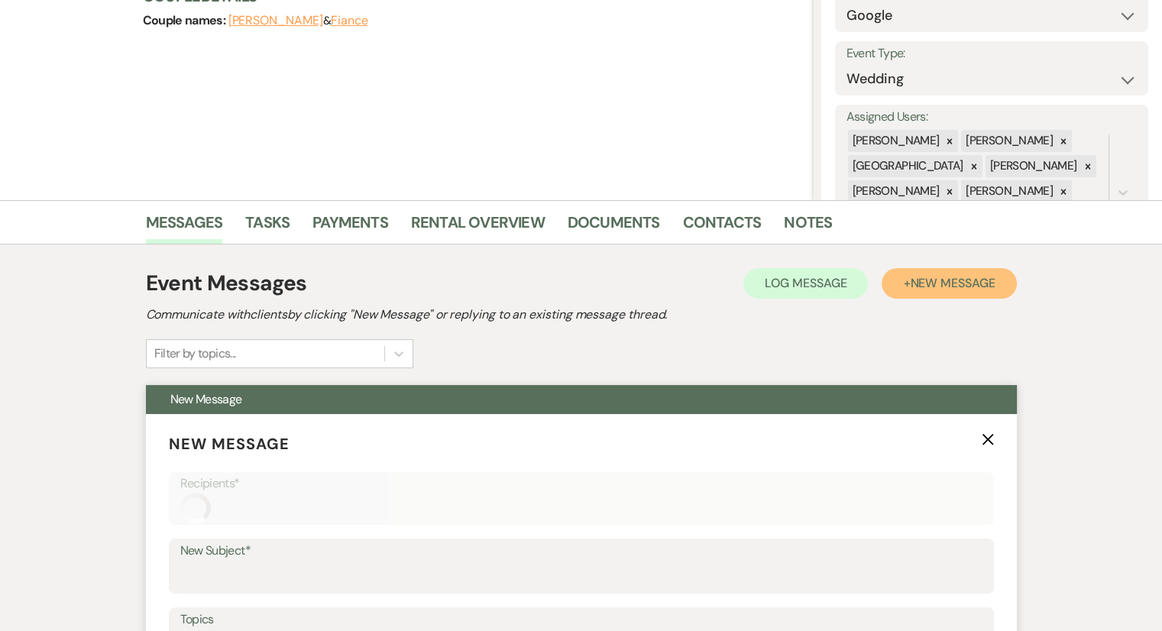
scroll to position [489, 0]
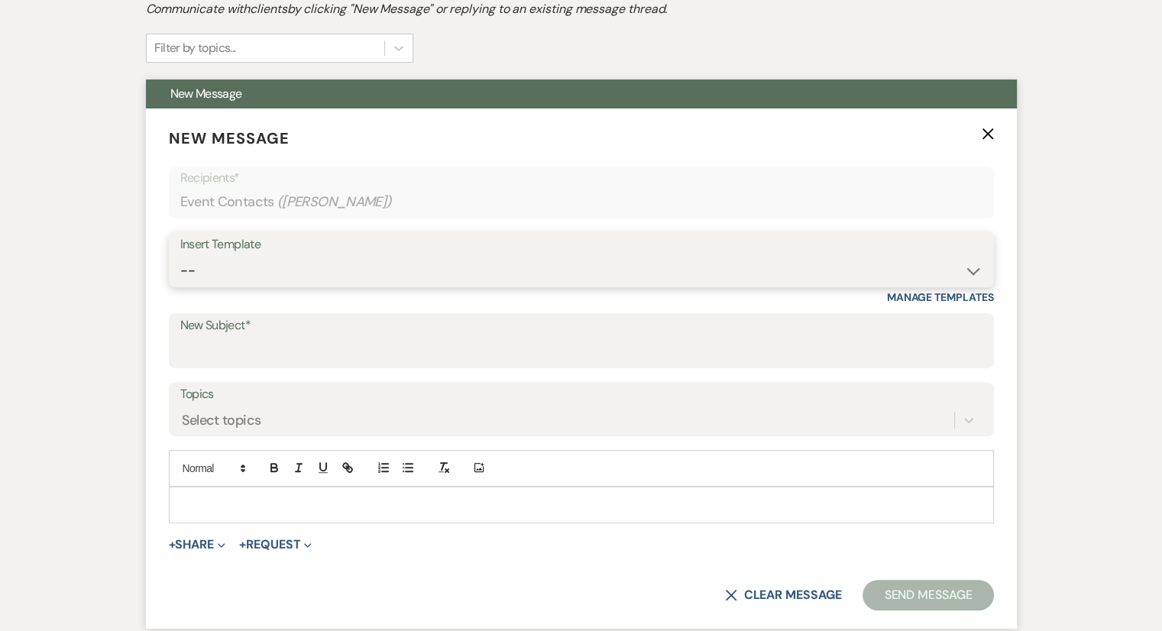
click at [209, 267] on select "-- Weven Planning Portal Introduction (Booked Events) Congratulations on choosi…" at bounding box center [581, 271] width 802 height 30
select select "1431"
click at [180, 256] on select "-- Weven Planning Portal Introduction (Booked Events) Congratulations on choosi…" at bounding box center [581, 271] width 802 height 30
type input "Thank you for visiting [GEOGRAPHIC_DATA]!"
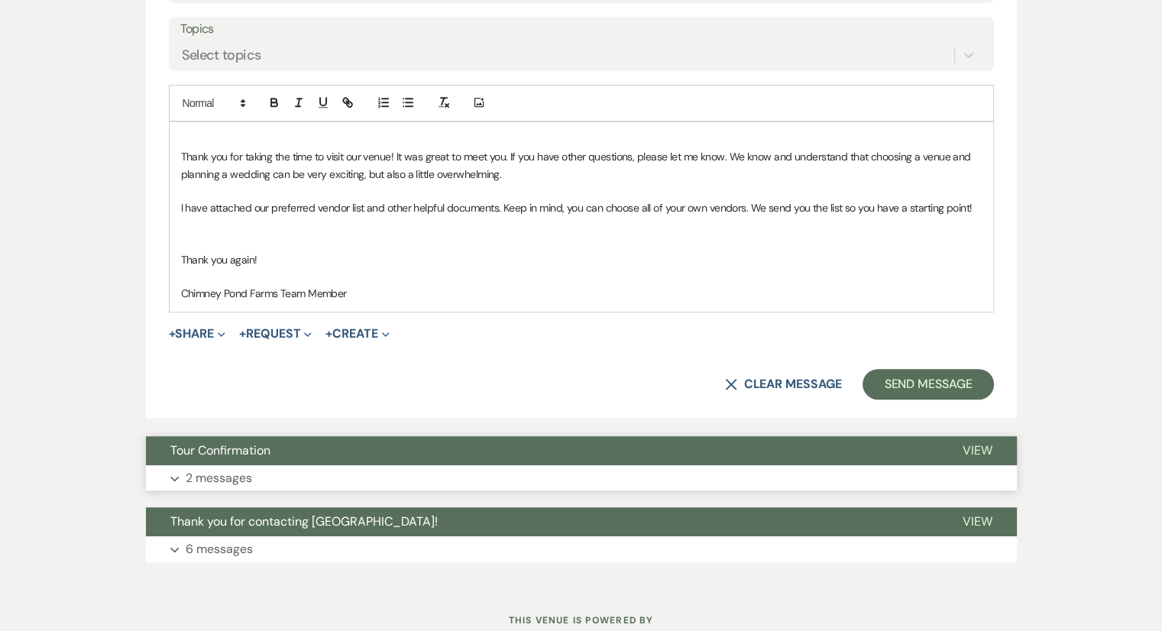
scroll to position [828, 0]
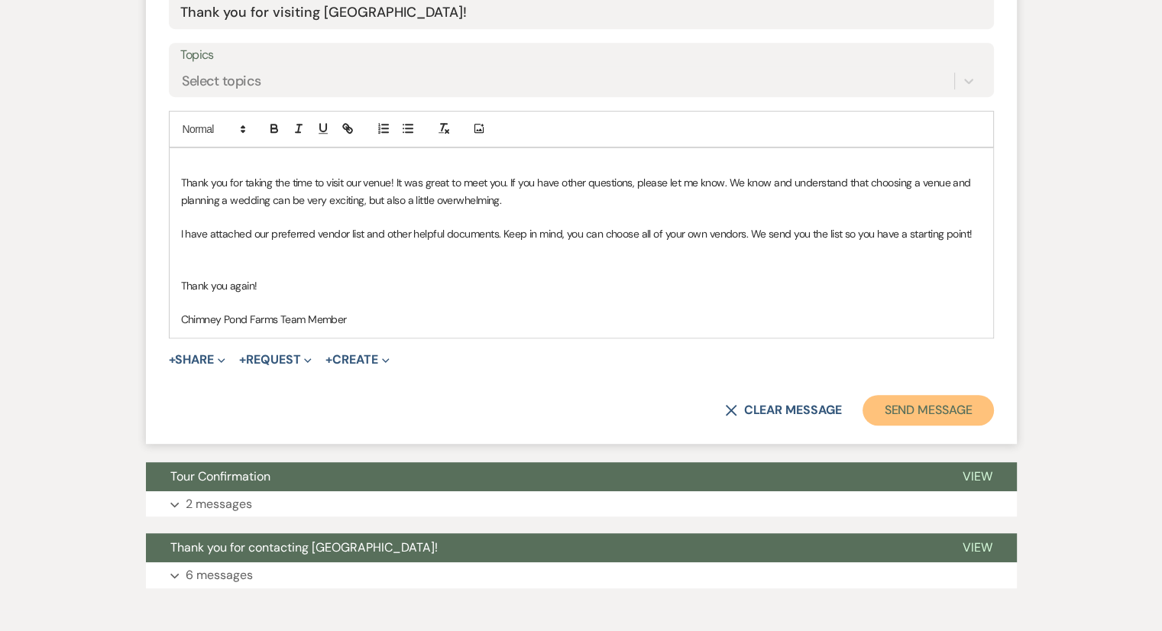
click at [899, 404] on button "Send Message" at bounding box center [928, 410] width 131 height 31
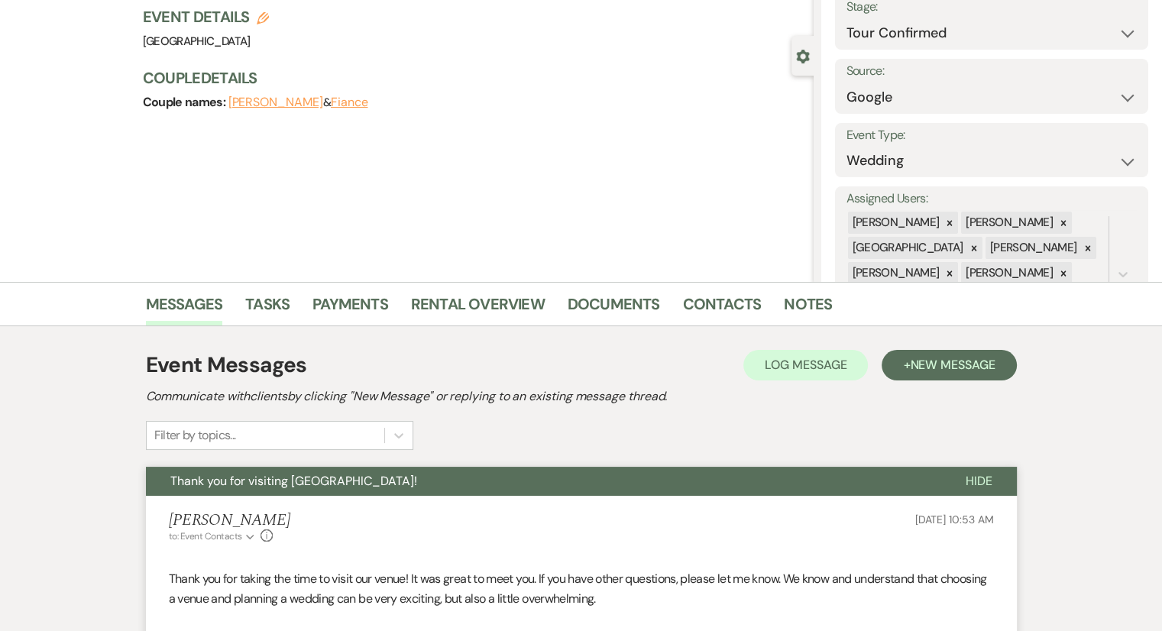
scroll to position [0, 0]
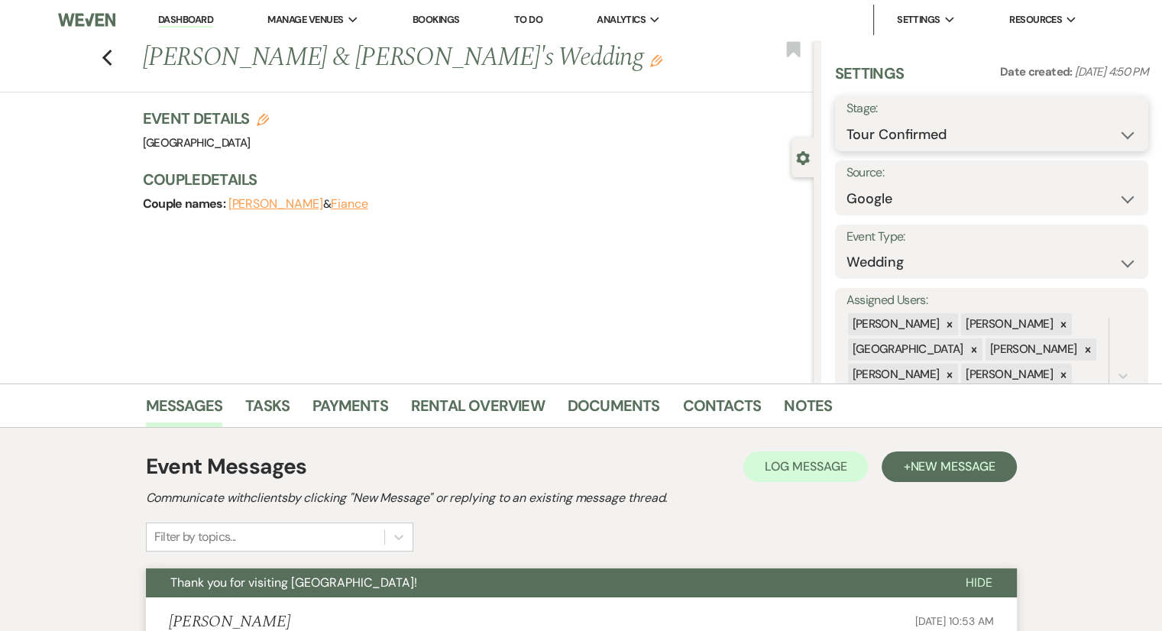
click at [952, 146] on select "Inquiry Follow Up Tour Requested Tour Confirmed Toured Proposal Sent Booked Lost" at bounding box center [992, 135] width 290 height 30
select select "5"
click at [847, 120] on select "Inquiry Follow Up Tour Requested Tour Confirmed Toured Proposal Sent Booked Lost" at bounding box center [992, 135] width 290 height 30
click at [1099, 133] on button "Save" at bounding box center [1116, 124] width 65 height 31
